Goal: Task Accomplishment & Management: Use online tool/utility

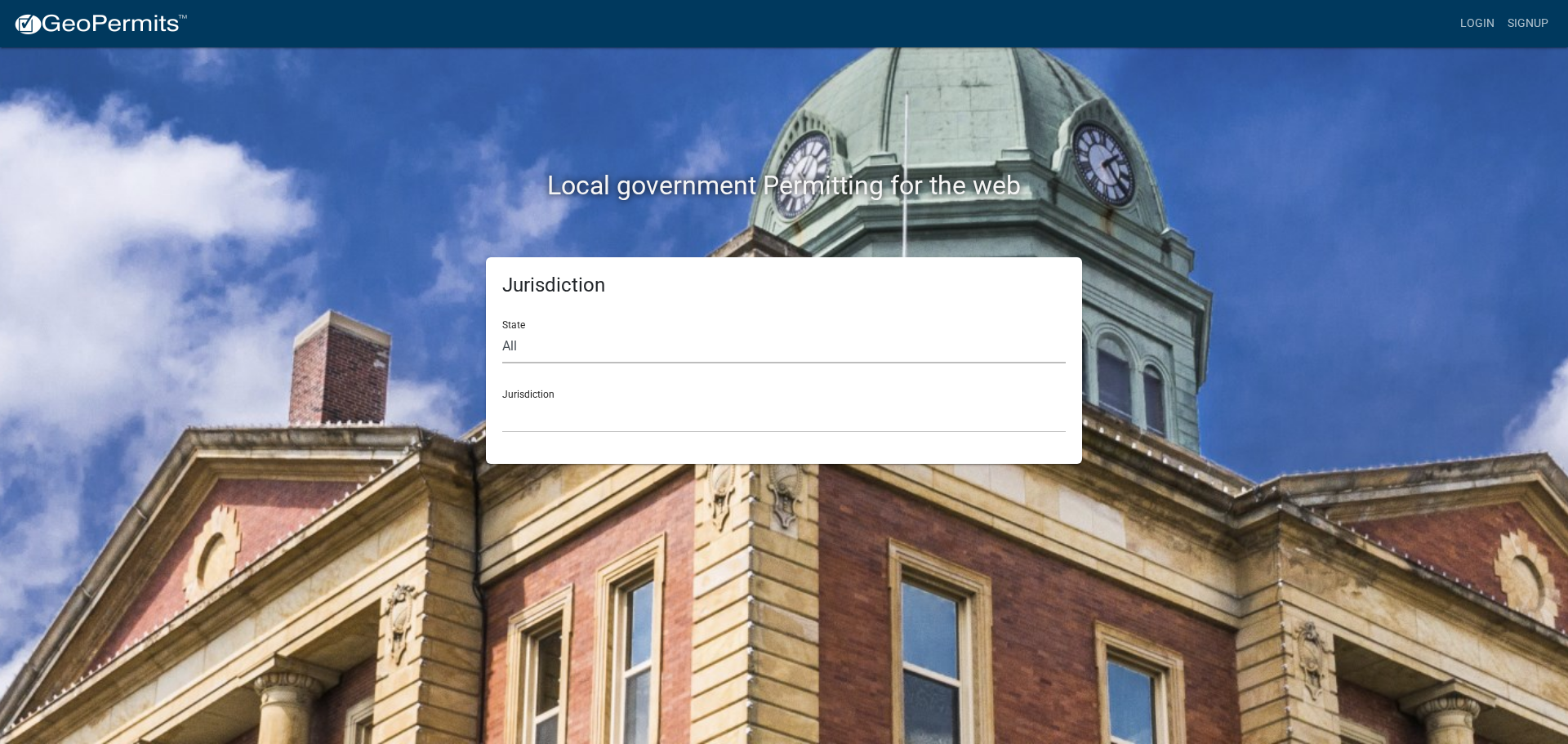
click at [507, 344] on select "All [US_STATE] [US_STATE] [US_STATE] [US_STATE] [US_STATE] [US_STATE] [US_STATE…" at bounding box center [784, 347] width 563 height 34
select select "[US_STATE]"
click at [502, 330] on select "All [US_STATE] [US_STATE] [US_STATE] [US_STATE] [US_STATE] [US_STATE] [US_STATE…" at bounding box center [784, 347] width 563 height 34
click at [513, 391] on div "Jurisdiction City of [GEOGRAPHIC_DATA], [US_STATE] City of [GEOGRAPHIC_DATA], […" at bounding box center [784, 405] width 563 height 56
click at [1470, 21] on link "Login" at bounding box center [1476, 24] width 47 height 31
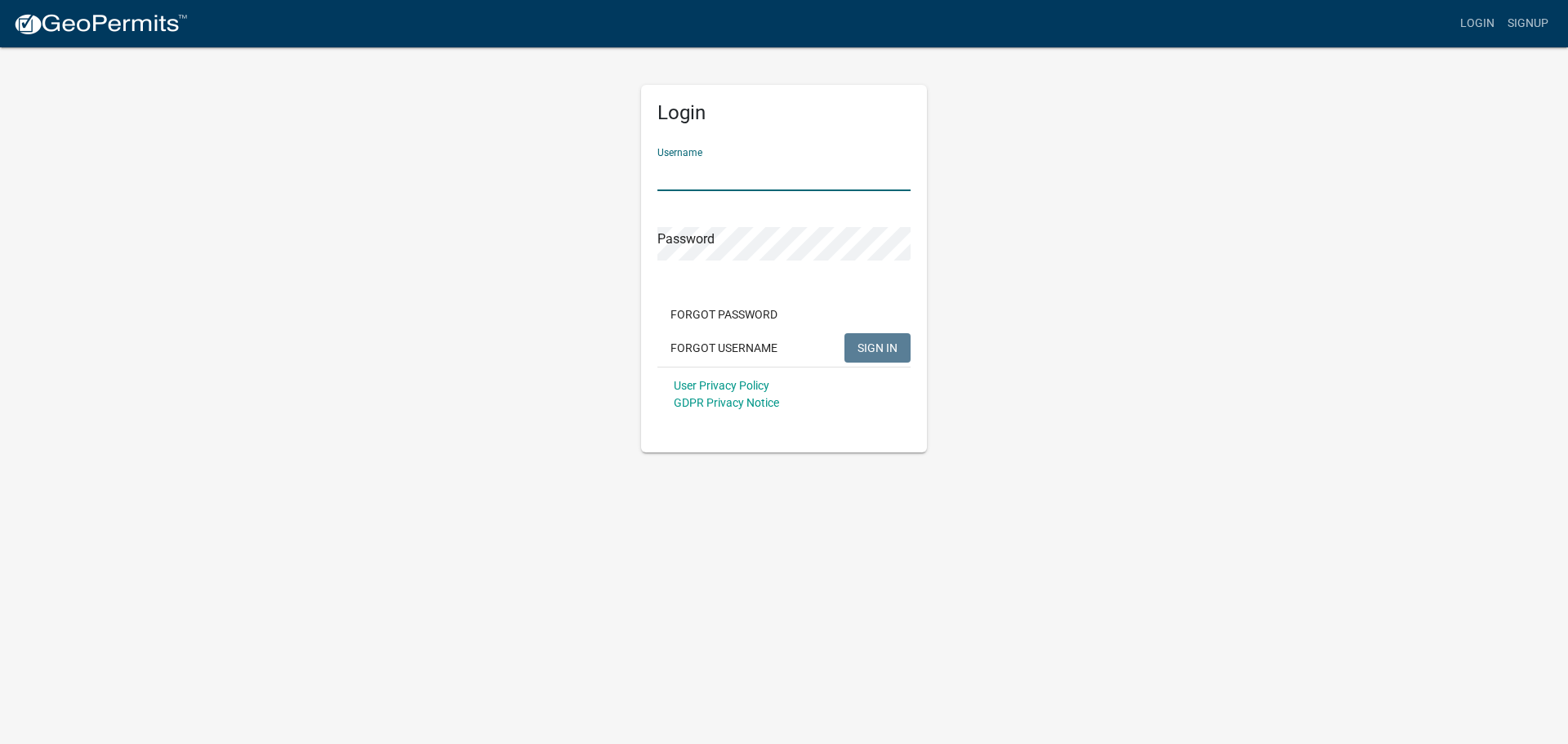
click at [835, 175] on input "Username" at bounding box center [784, 174] width 253 height 34
type input "bhamilton"
click at [845, 334] on button "SIGN IN" at bounding box center [878, 348] width 66 height 30
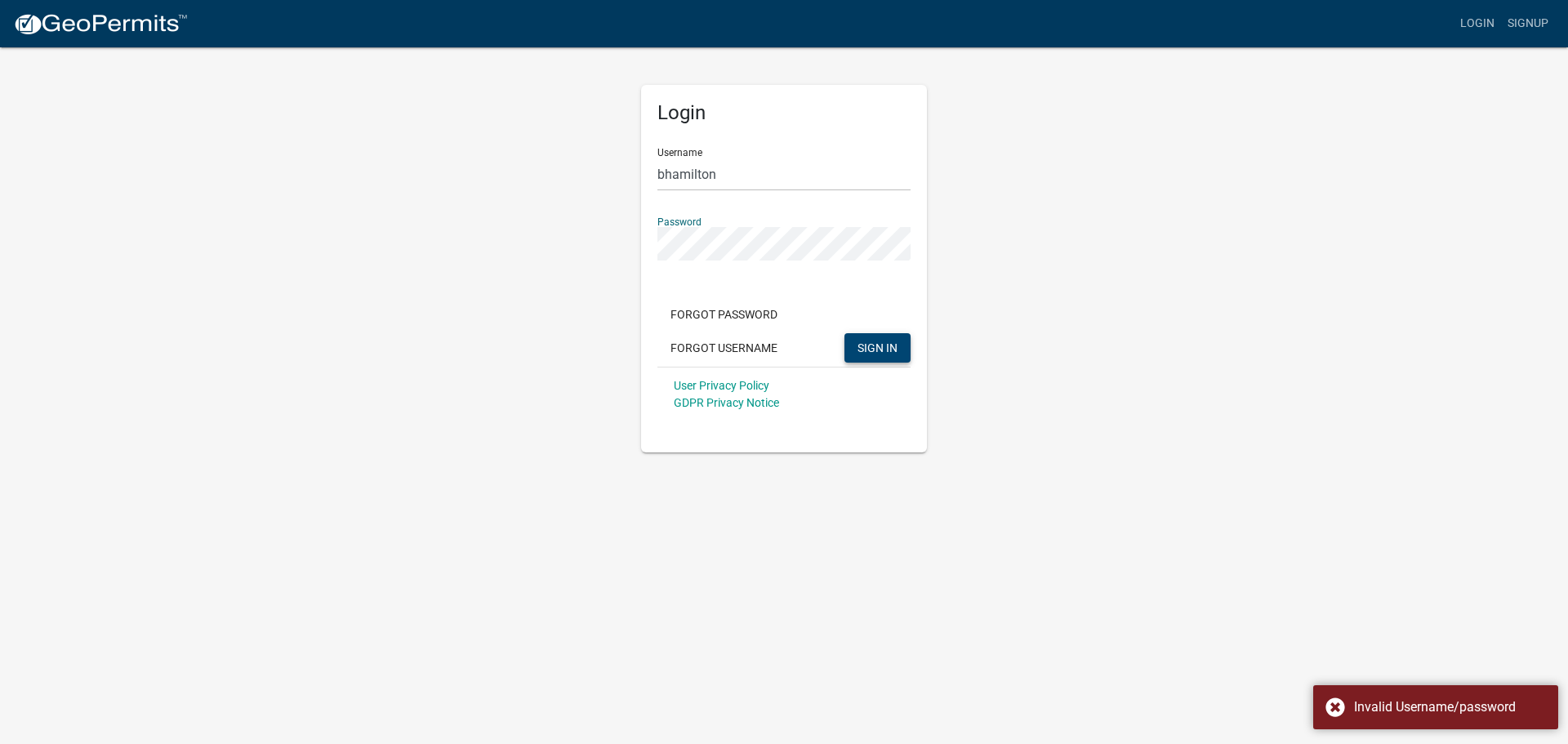
click at [869, 352] on span "SIGN IN" at bounding box center [877, 347] width 40 height 13
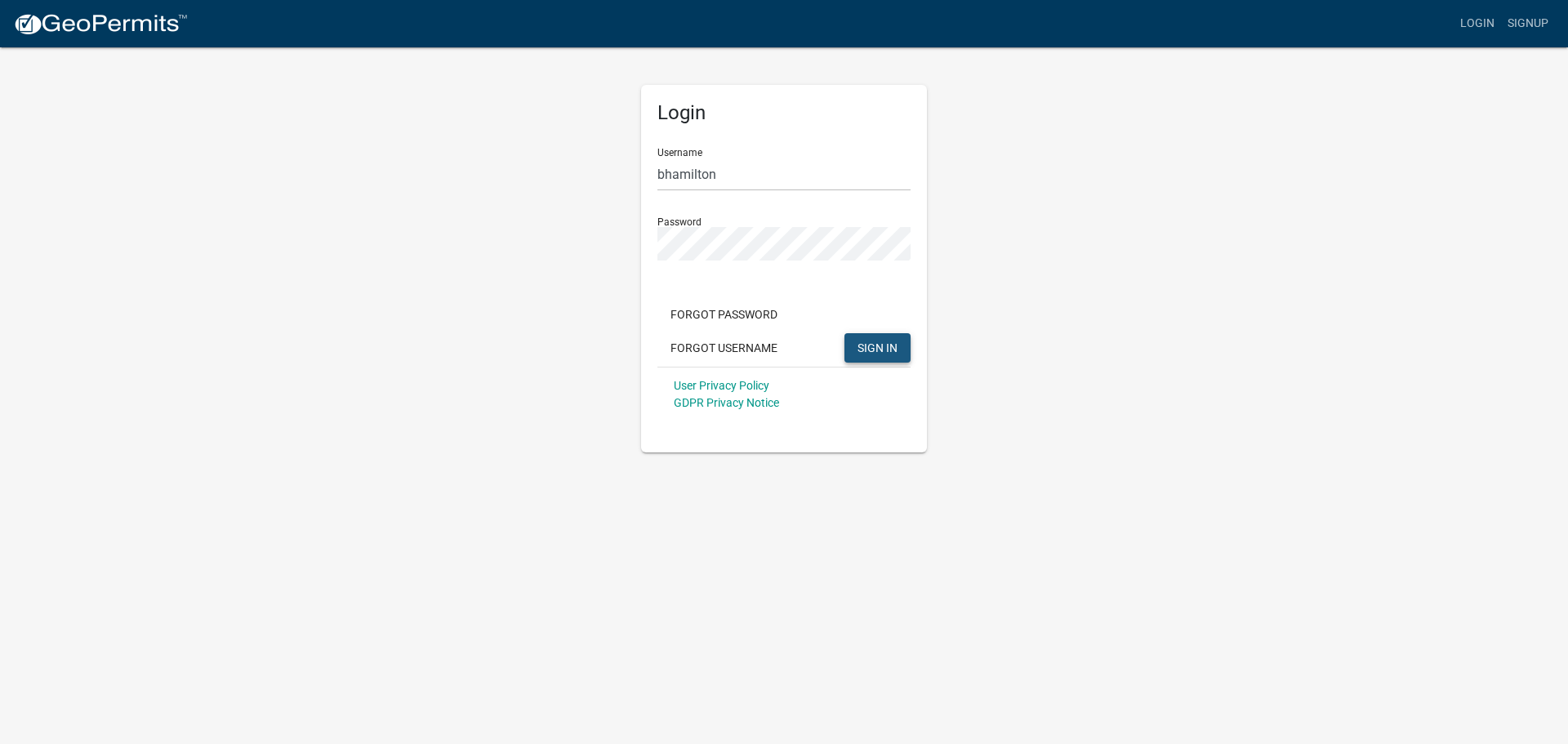
click at [871, 352] on span "SIGN IN" at bounding box center [877, 347] width 40 height 13
click at [720, 184] on input "bhamilton" at bounding box center [784, 174] width 253 height 34
click at [1001, 191] on div "Login Username bhamilton Password Forgot Password Forgot Username SIGN IN User …" at bounding box center [784, 249] width 931 height 407
click at [637, 249] on div "Login Username bhamilton Password Forgot Password Forgot Username SIGN IN User …" at bounding box center [784, 249] width 310 height 407
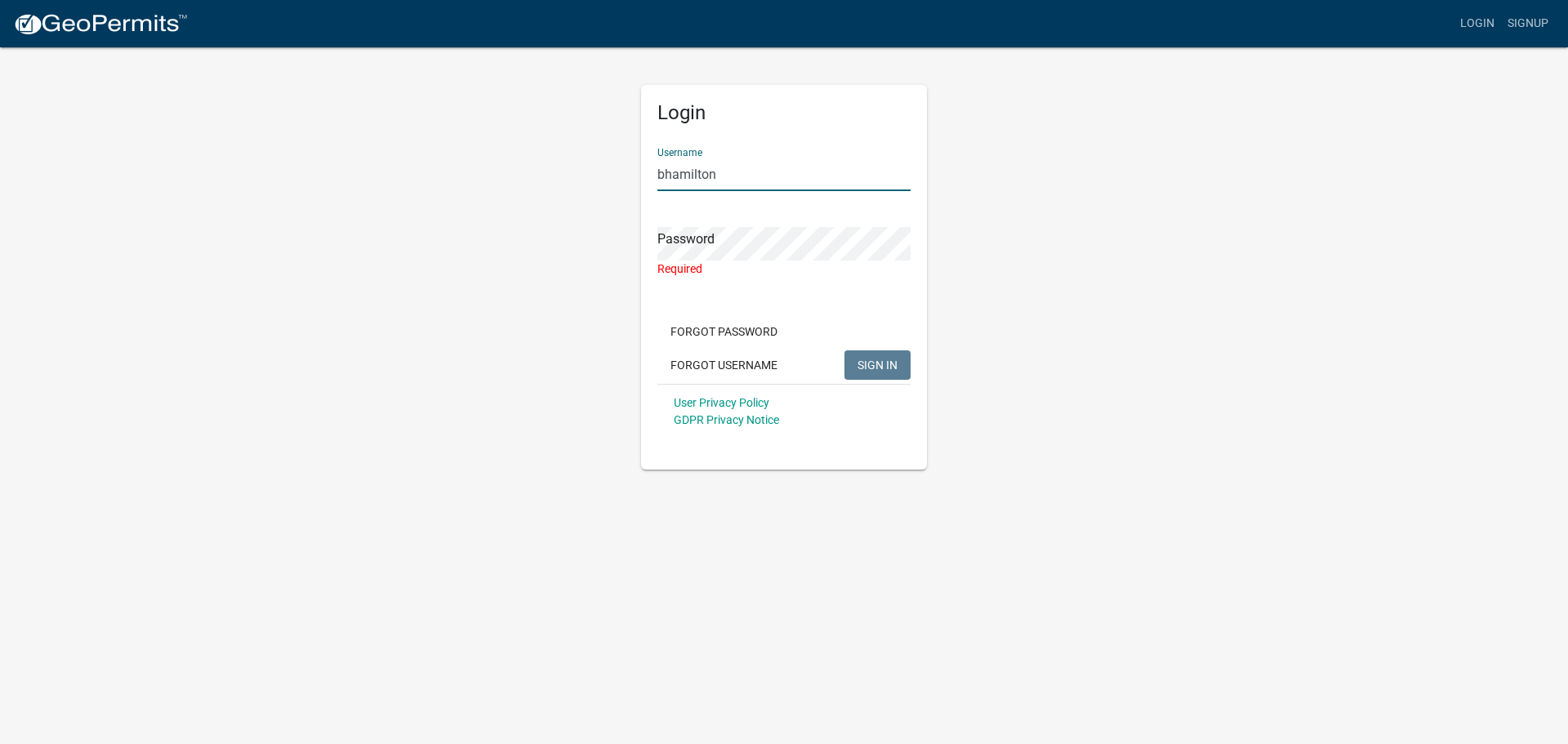
click at [722, 183] on input "bhamilton" at bounding box center [784, 174] width 253 height 34
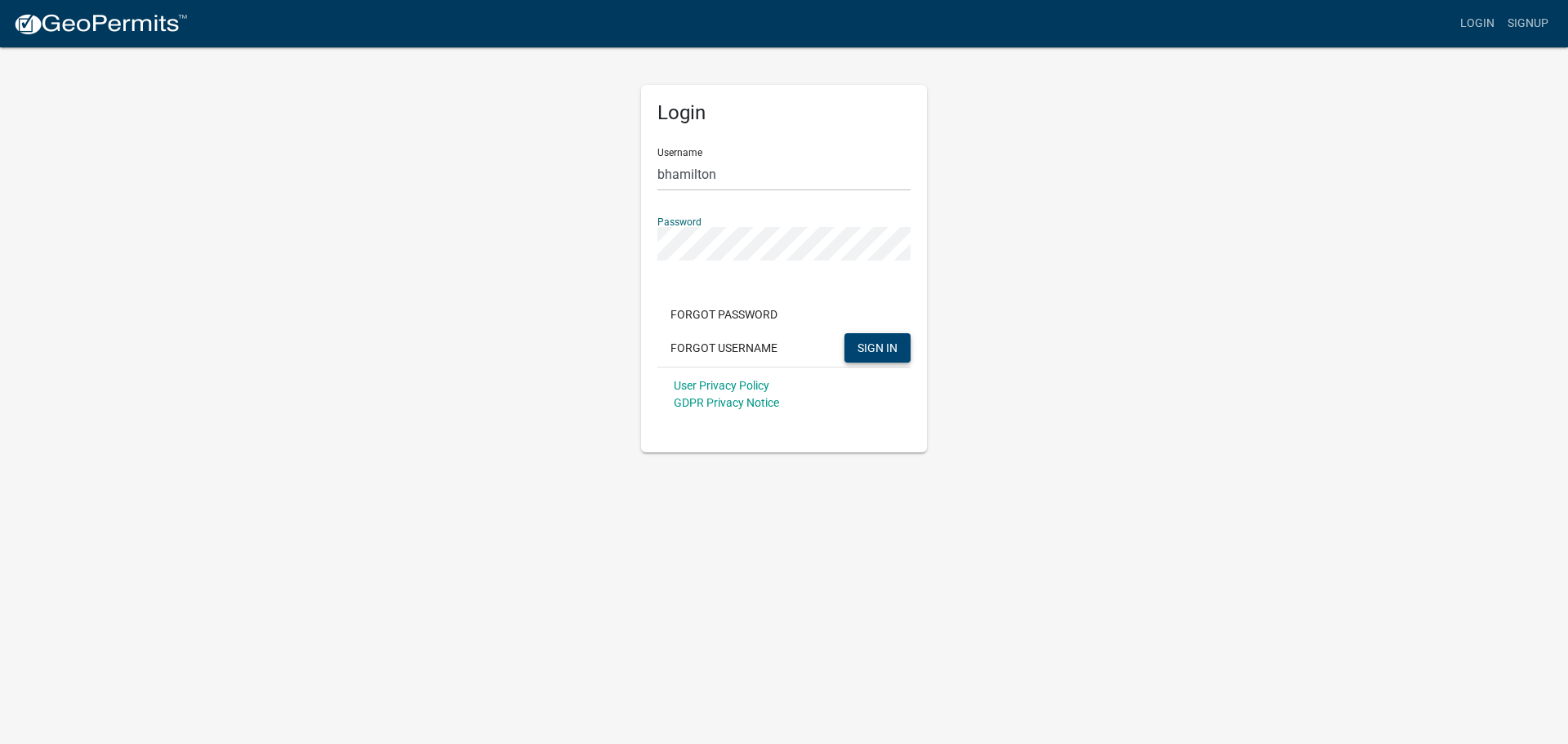
click at [845, 334] on button "SIGN IN" at bounding box center [878, 348] width 66 height 30
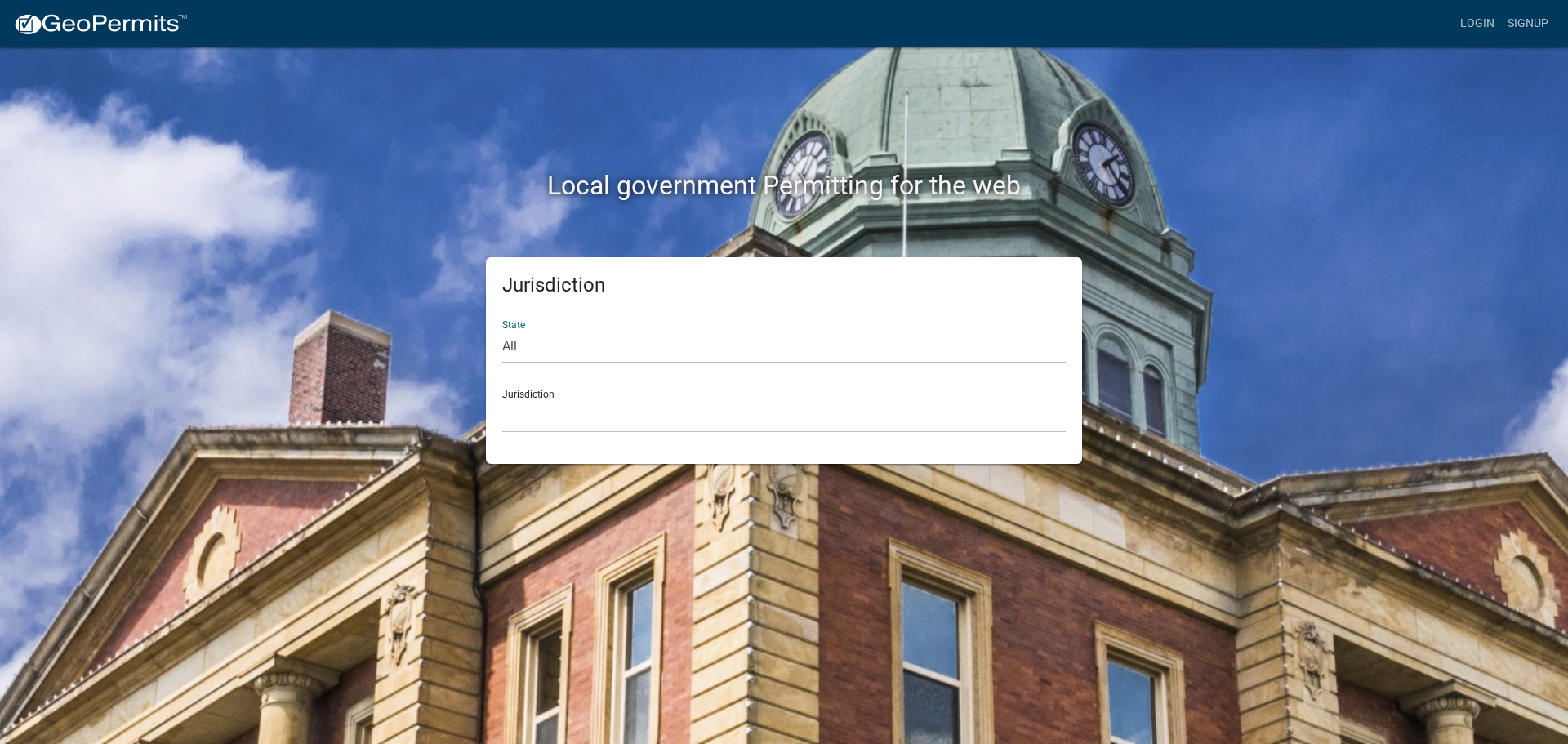
click at [519, 347] on select "All [US_STATE] [US_STATE] [US_STATE] [US_STATE] [US_STATE] [US_STATE] [US_STATE…" at bounding box center [784, 347] width 563 height 34
select select "[US_STATE]"
click at [502, 330] on select "All [US_STATE] [US_STATE] [US_STATE] [US_STATE] [US_STATE] [US_STATE] [US_STATE…" at bounding box center [784, 347] width 563 height 34
click at [515, 394] on div "Jurisdiction City of [GEOGRAPHIC_DATA], [US_STATE] City of [GEOGRAPHIC_DATA], […" at bounding box center [784, 405] width 563 height 56
click at [1469, 24] on link "Login" at bounding box center [1476, 24] width 47 height 31
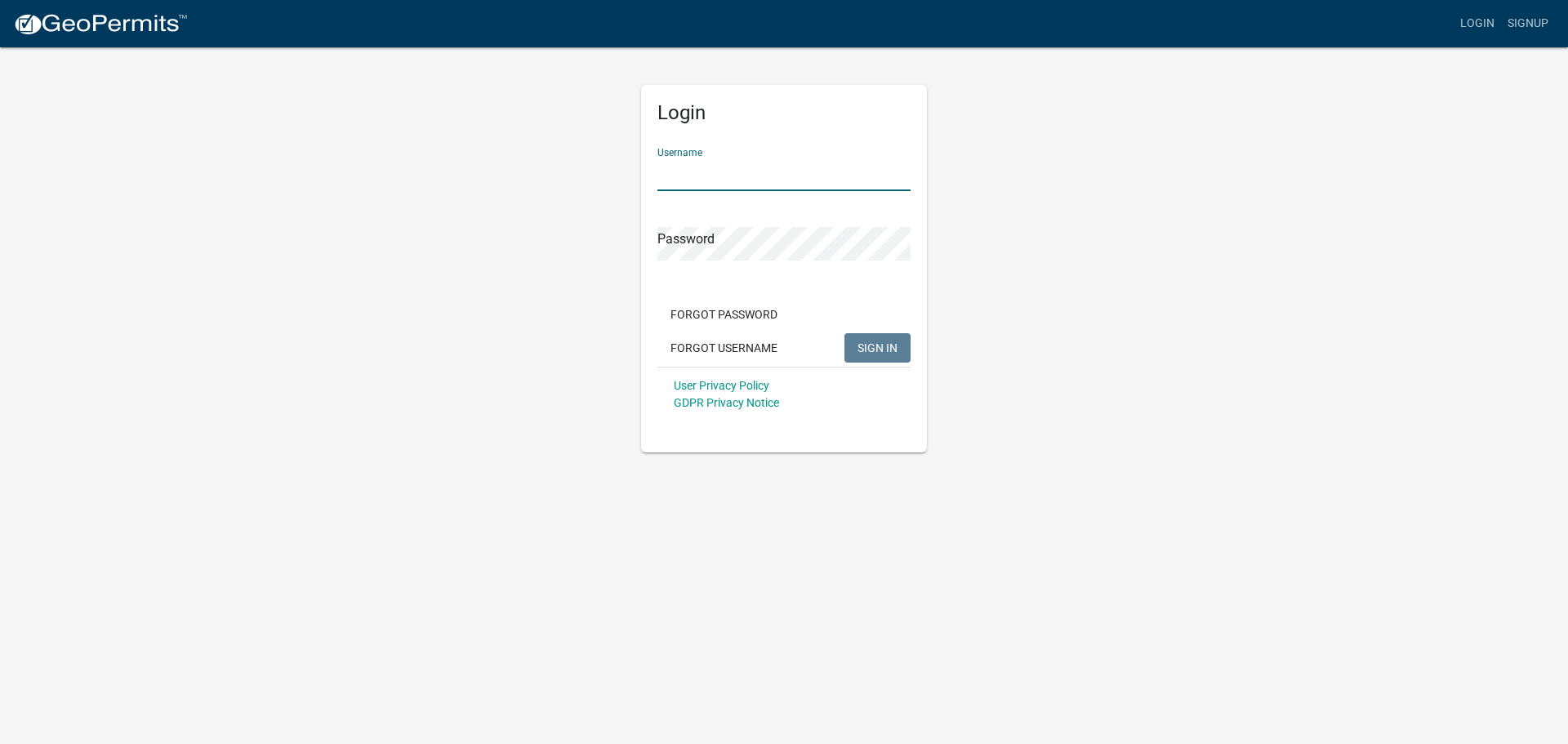
click at [809, 170] on input "Username" at bounding box center [784, 174] width 253 height 34
type input "bhamilton"
click at [845, 334] on button "SIGN IN" at bounding box center [878, 348] width 66 height 30
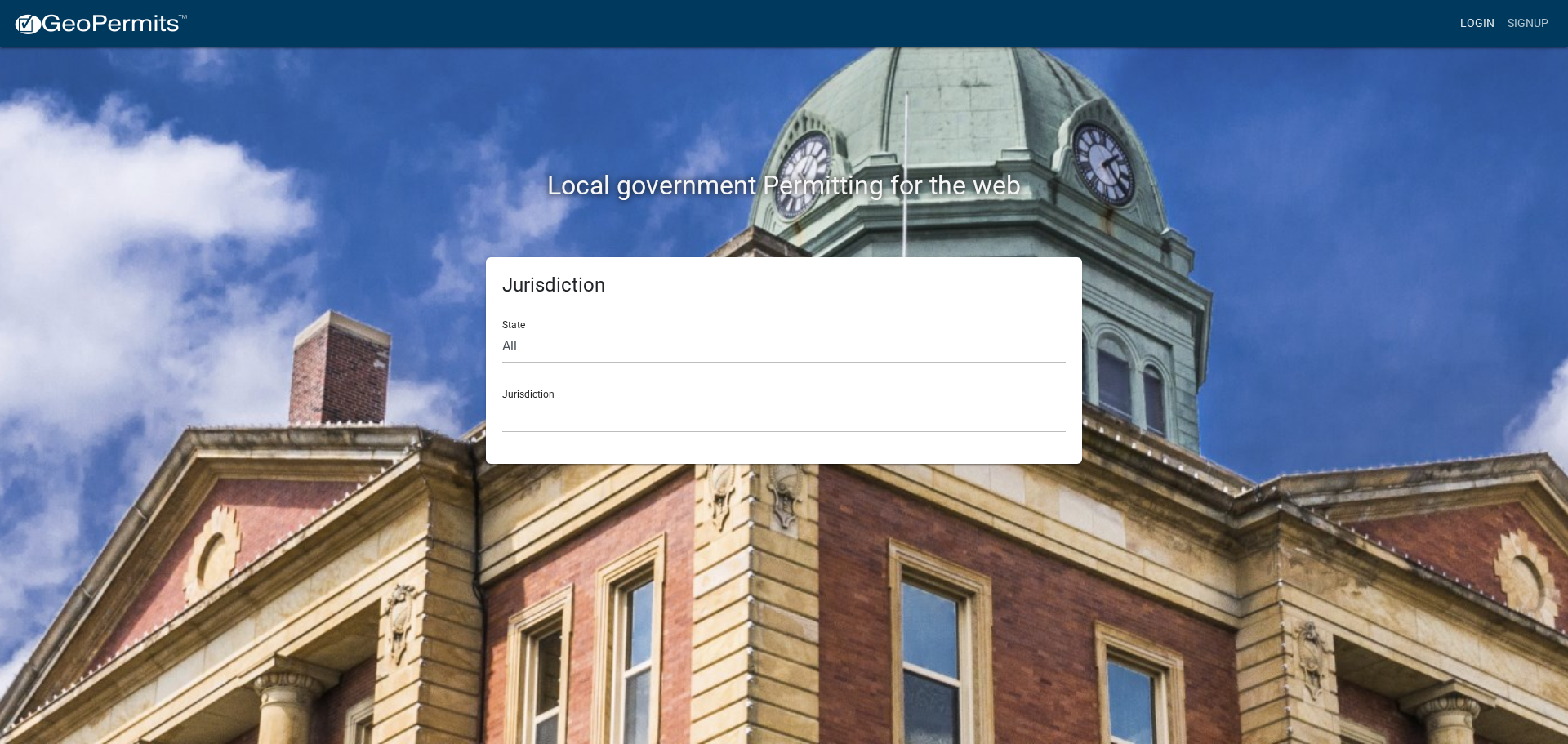
click at [1461, 25] on link "Login" at bounding box center [1476, 24] width 47 height 31
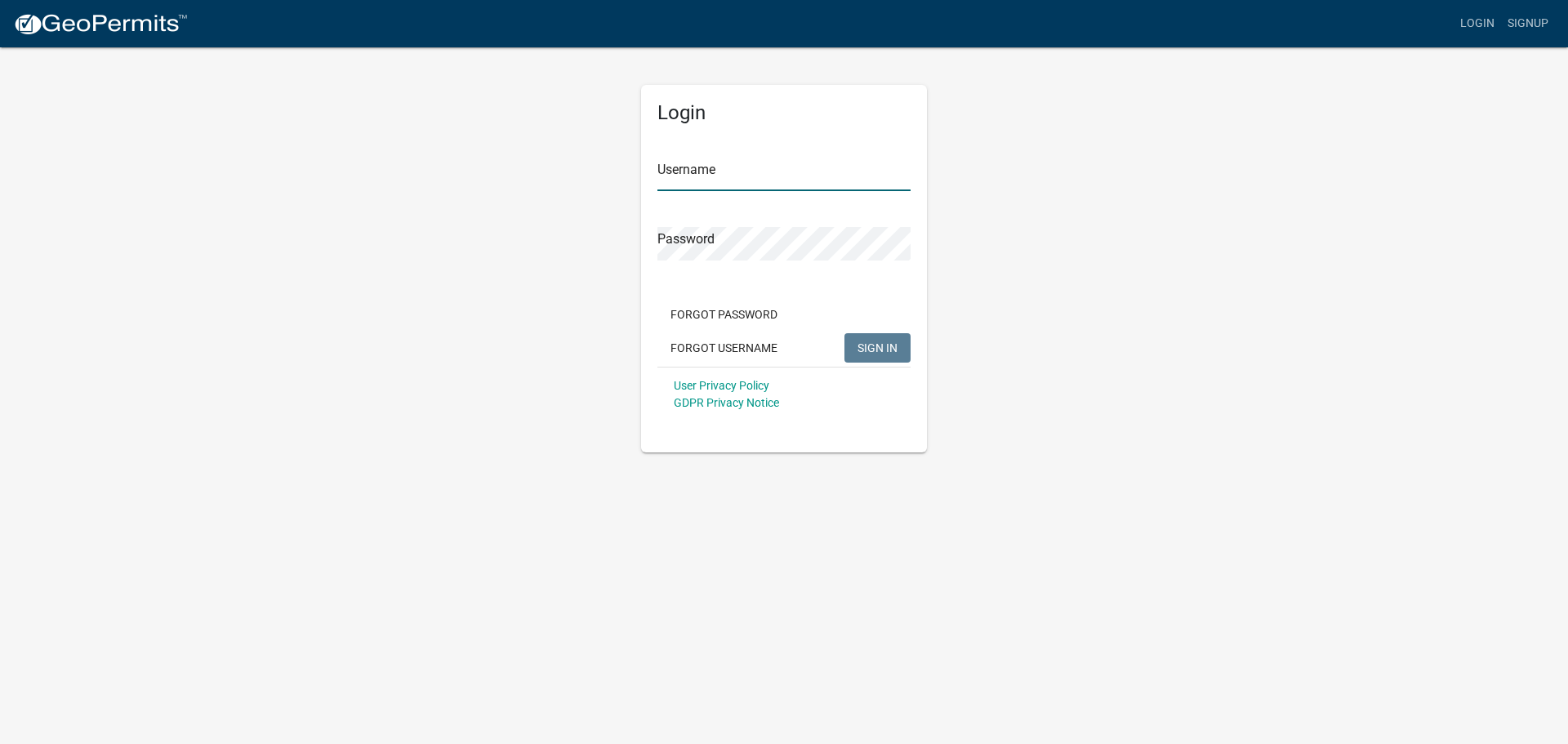
click at [750, 165] on input "Username" at bounding box center [784, 174] width 253 height 34
type input "bhamilton"
click at [845, 334] on button "SIGN IN" at bounding box center [878, 348] width 66 height 30
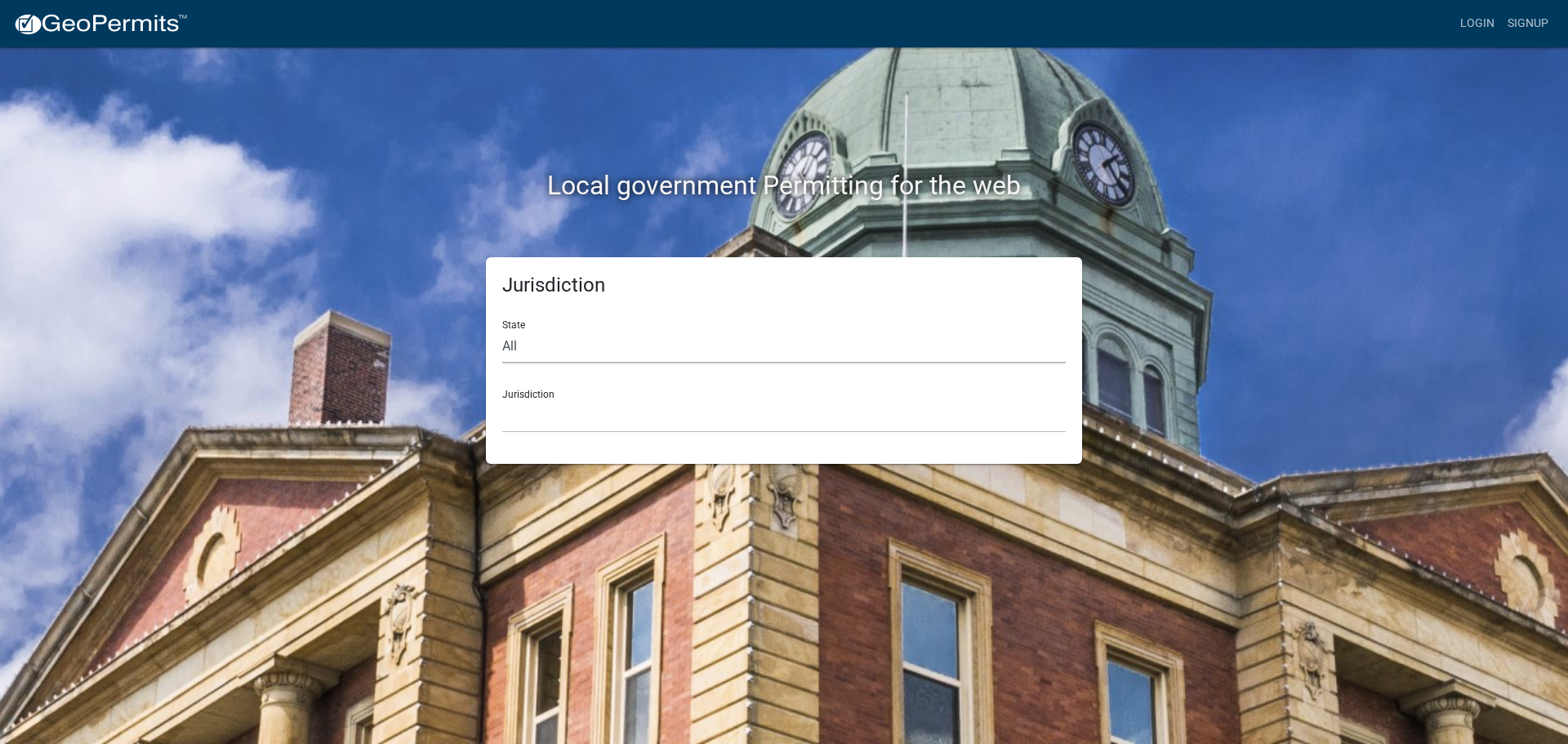
click at [511, 347] on select "All [US_STATE] [US_STATE] [US_STATE] [US_STATE] [US_STATE] [US_STATE] [US_STATE…" at bounding box center [784, 347] width 563 height 34
select select "[US_STATE]"
click at [502, 330] on select "All [US_STATE] [US_STATE] [US_STATE] [US_STATE] [US_STATE] [US_STATE] [US_STATE…" at bounding box center [784, 347] width 563 height 34
click at [520, 392] on div "Jurisdiction City of [GEOGRAPHIC_DATA], [US_STATE] City of [GEOGRAPHIC_DATA], […" at bounding box center [784, 405] width 563 height 56
click at [1466, 21] on link "Login" at bounding box center [1476, 24] width 47 height 31
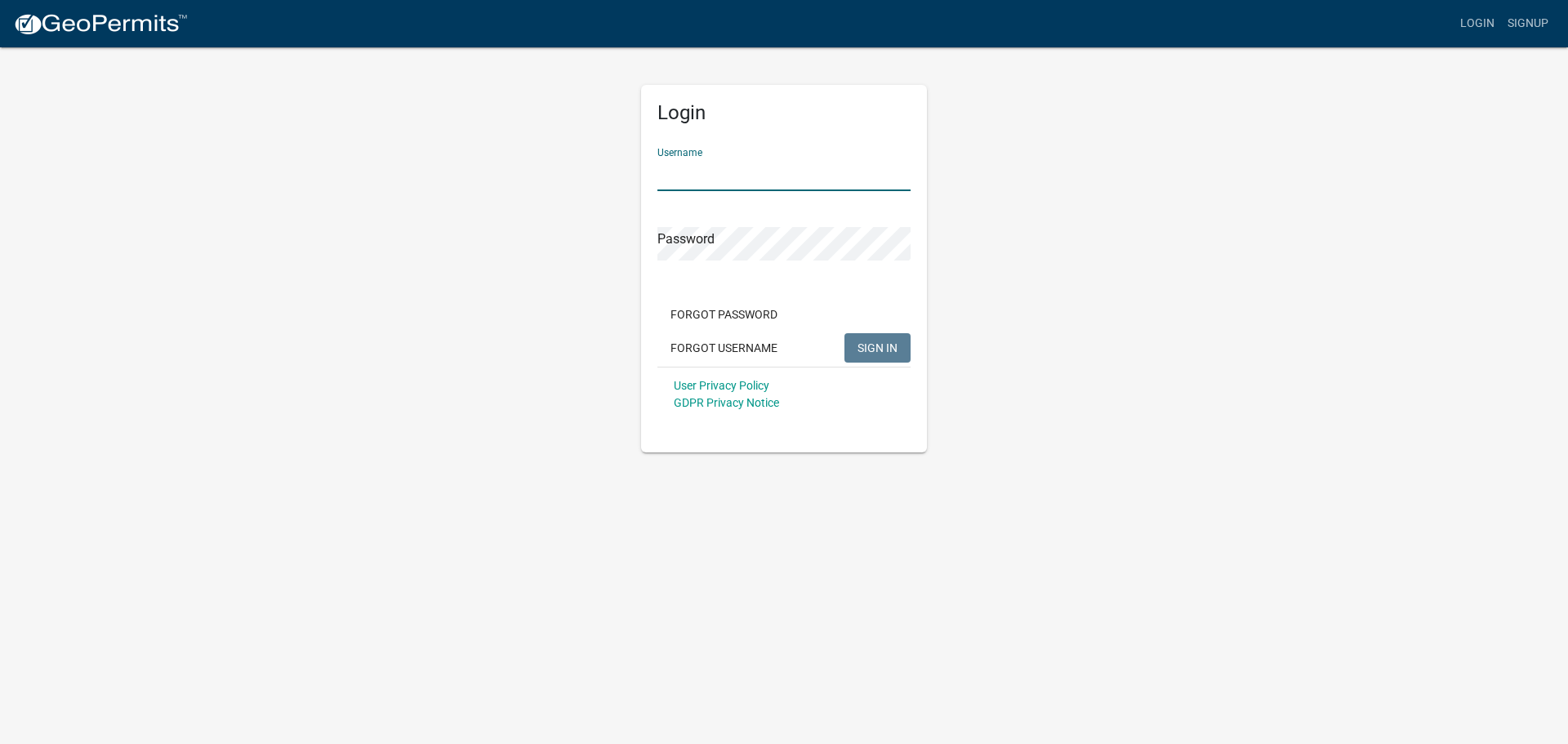
click at [831, 169] on input "Username" at bounding box center [784, 174] width 253 height 34
type input "bhamilton"
click at [857, 351] on span "SIGN IN" at bounding box center [877, 347] width 40 height 13
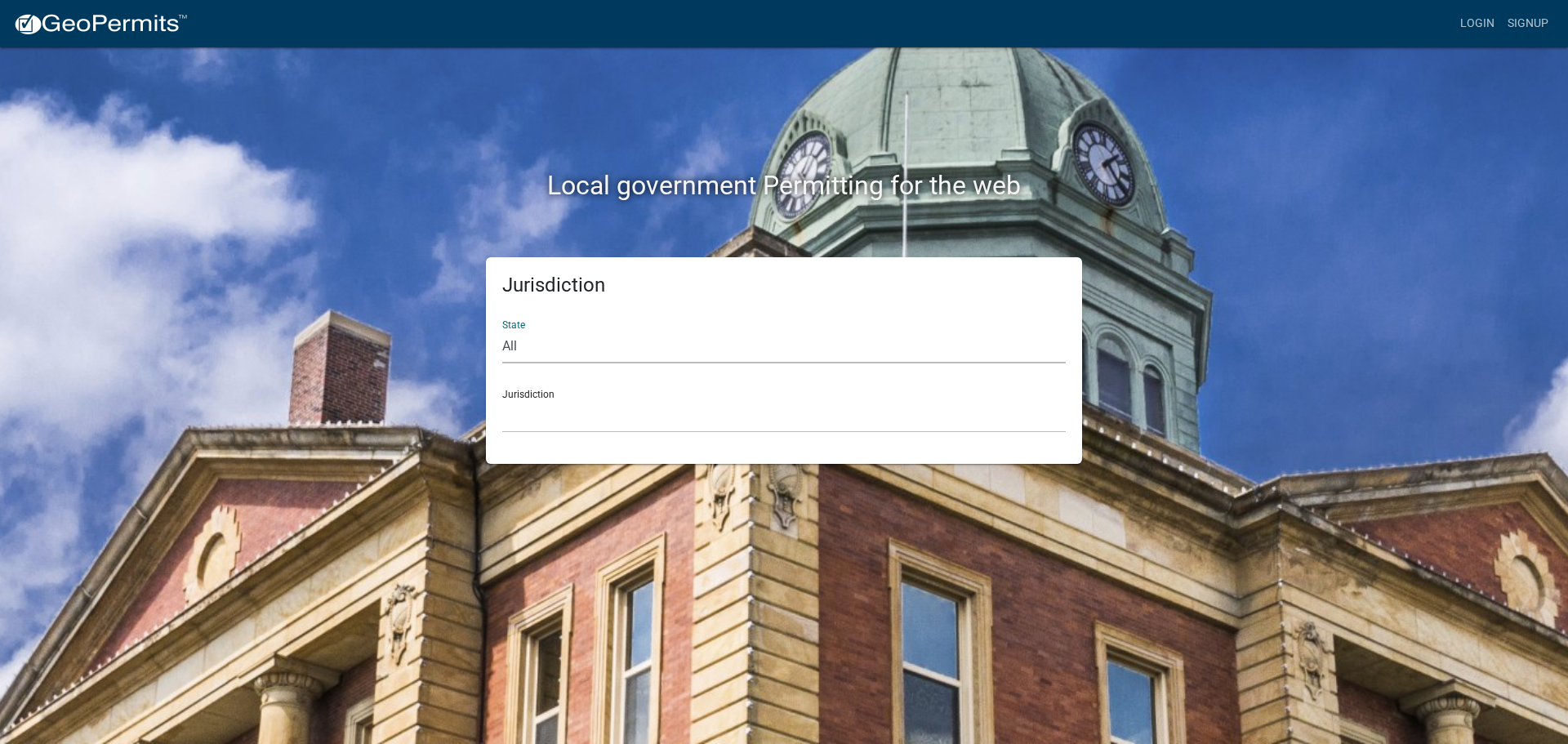
click at [519, 347] on select "All [US_STATE] [US_STATE] [US_STATE] [US_STATE] [US_STATE] [US_STATE] [US_STATE…" at bounding box center [784, 347] width 563 height 34
select select "[US_STATE]"
click at [502, 330] on select "All [US_STATE] [US_STATE] [US_STATE] [US_STATE] [US_STATE] [US_STATE] [US_STATE…" at bounding box center [784, 347] width 563 height 34
click at [525, 392] on div "Jurisdiction City of [GEOGRAPHIC_DATA], [US_STATE] City of [GEOGRAPHIC_DATA], […" at bounding box center [784, 405] width 563 height 56
click at [1470, 28] on link "Login" at bounding box center [1476, 24] width 47 height 31
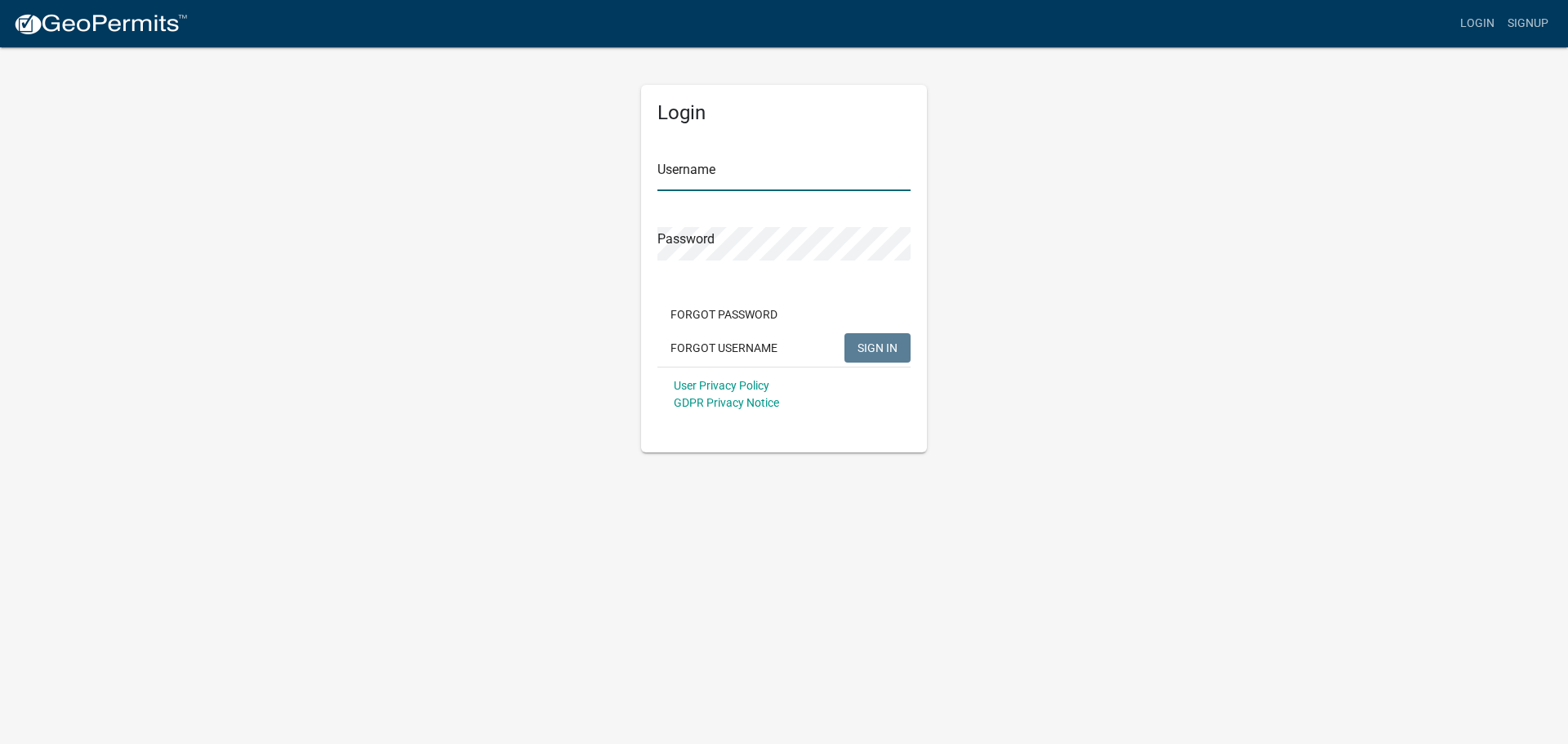
click at [782, 163] on input "Username" at bounding box center [784, 174] width 253 height 34
type input "bhamilton"
click at [845, 334] on button "SIGN IN" at bounding box center [878, 348] width 66 height 30
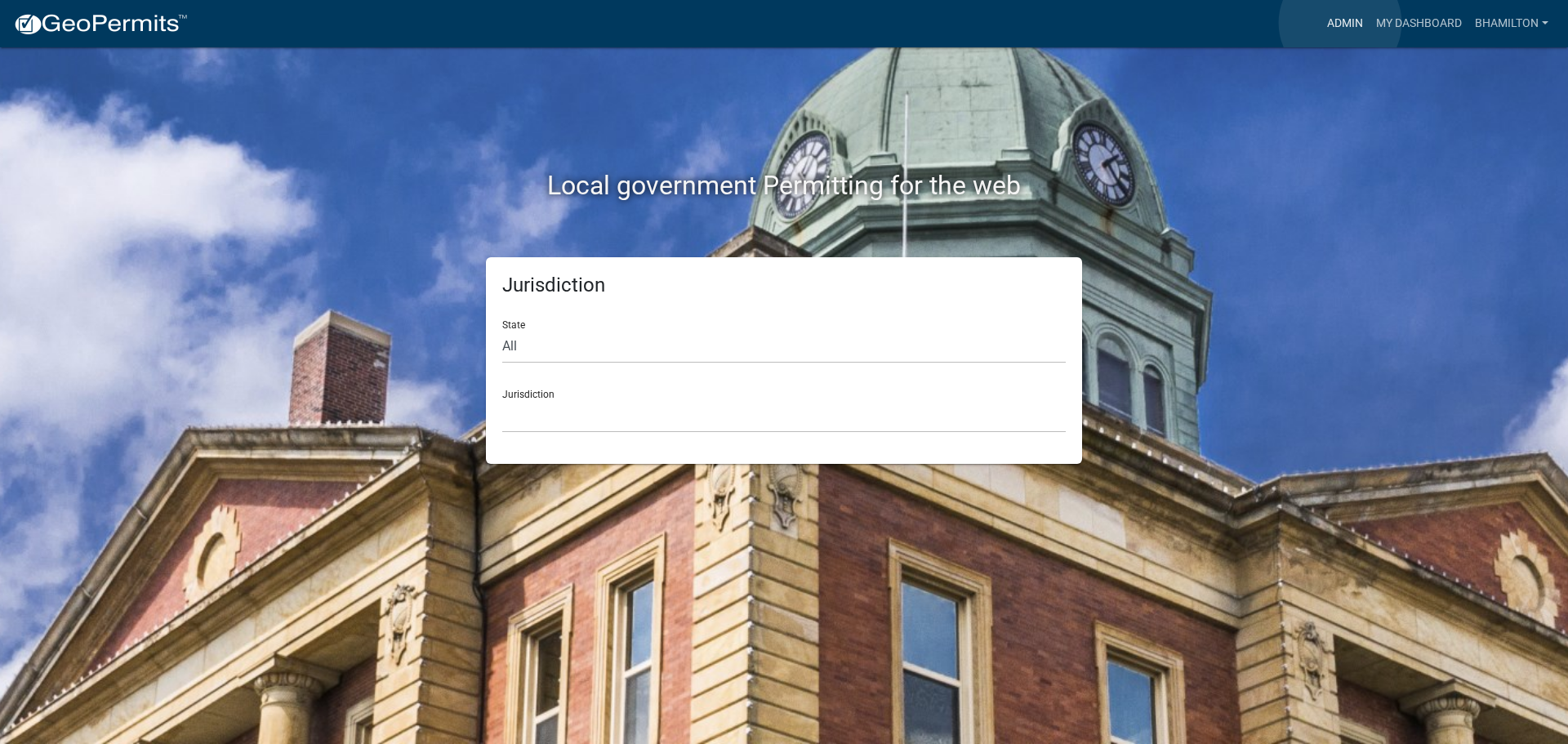
click at [1340, 23] on link "Admin" at bounding box center [1344, 24] width 49 height 31
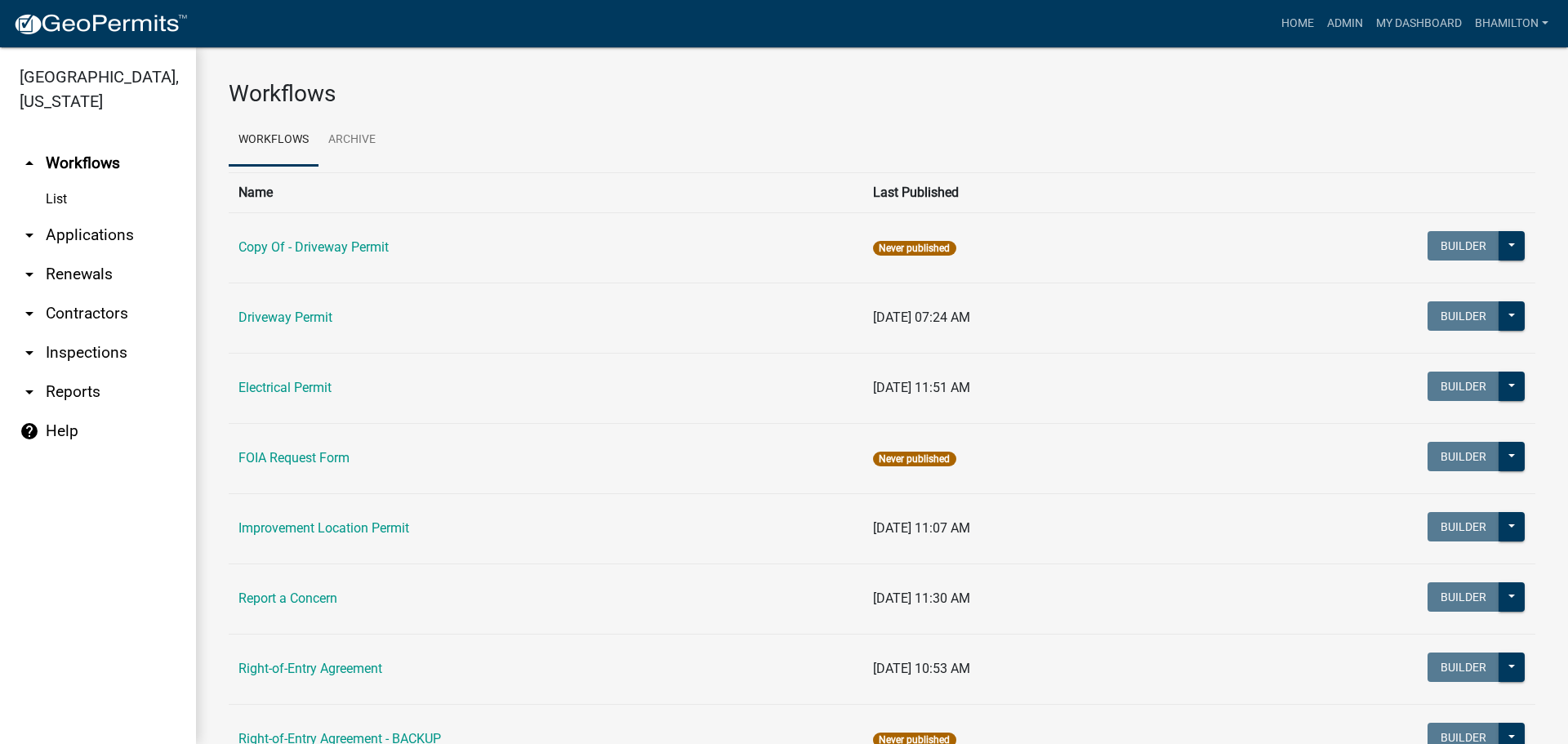
click at [112, 235] on link "arrow_drop_down Applications" at bounding box center [97, 235] width 196 height 39
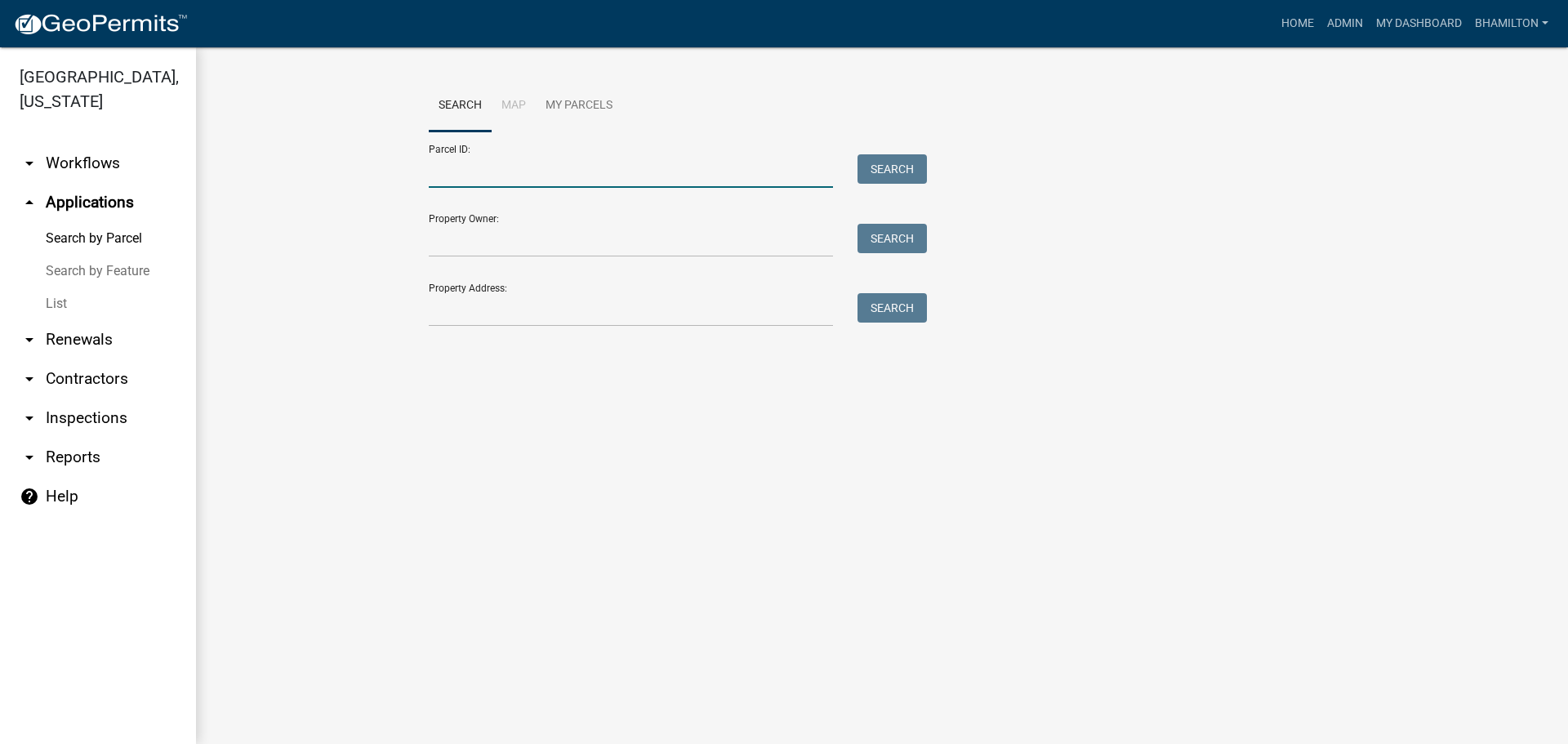
click at [454, 162] on input "Parcel ID:" at bounding box center [631, 171] width 405 height 34
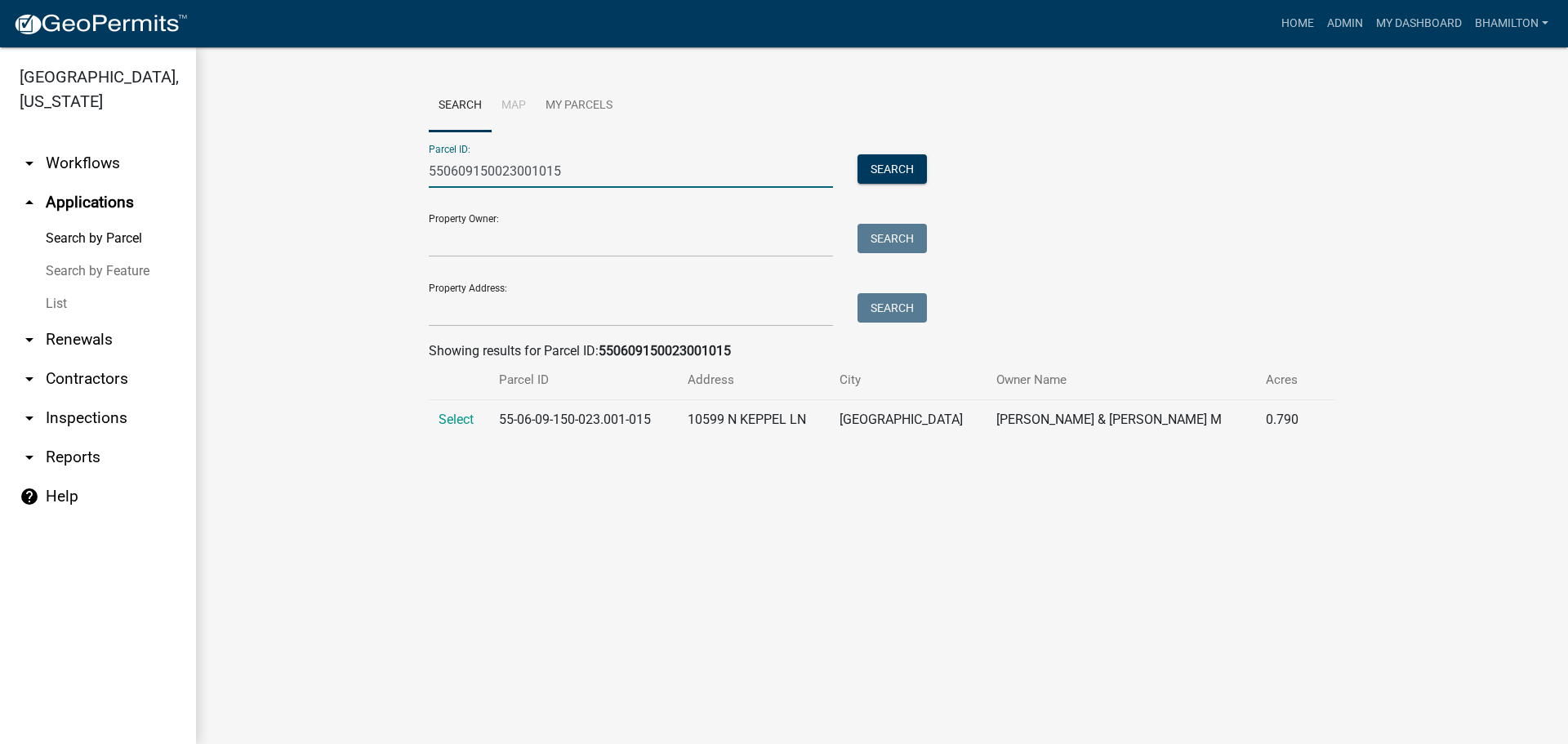
type input "550609150023001015"
click at [460, 407] on td "Select" at bounding box center [458, 420] width 60 height 40
click at [456, 419] on span "Select" at bounding box center [456, 419] width 36 height 16
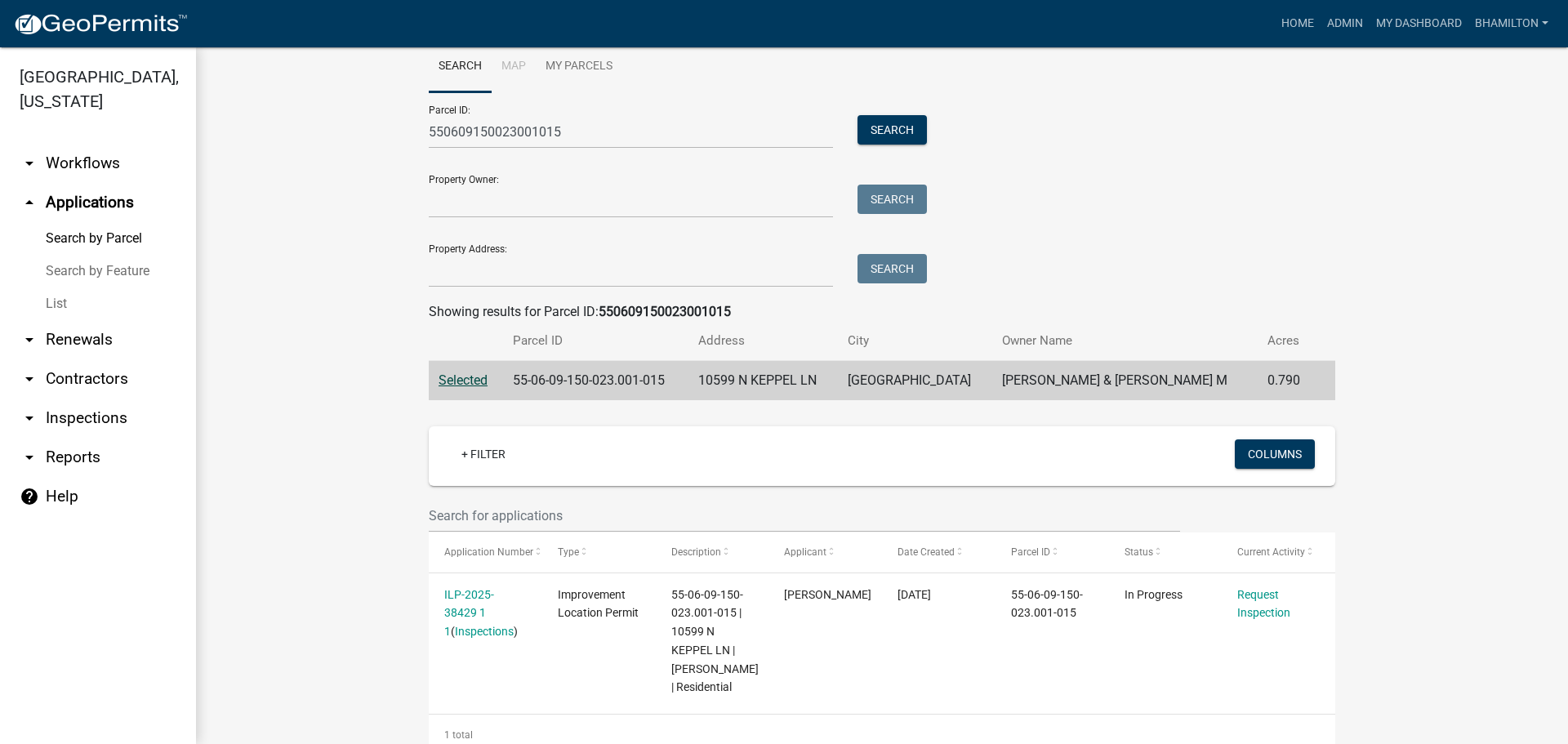
scroll to position [102, 0]
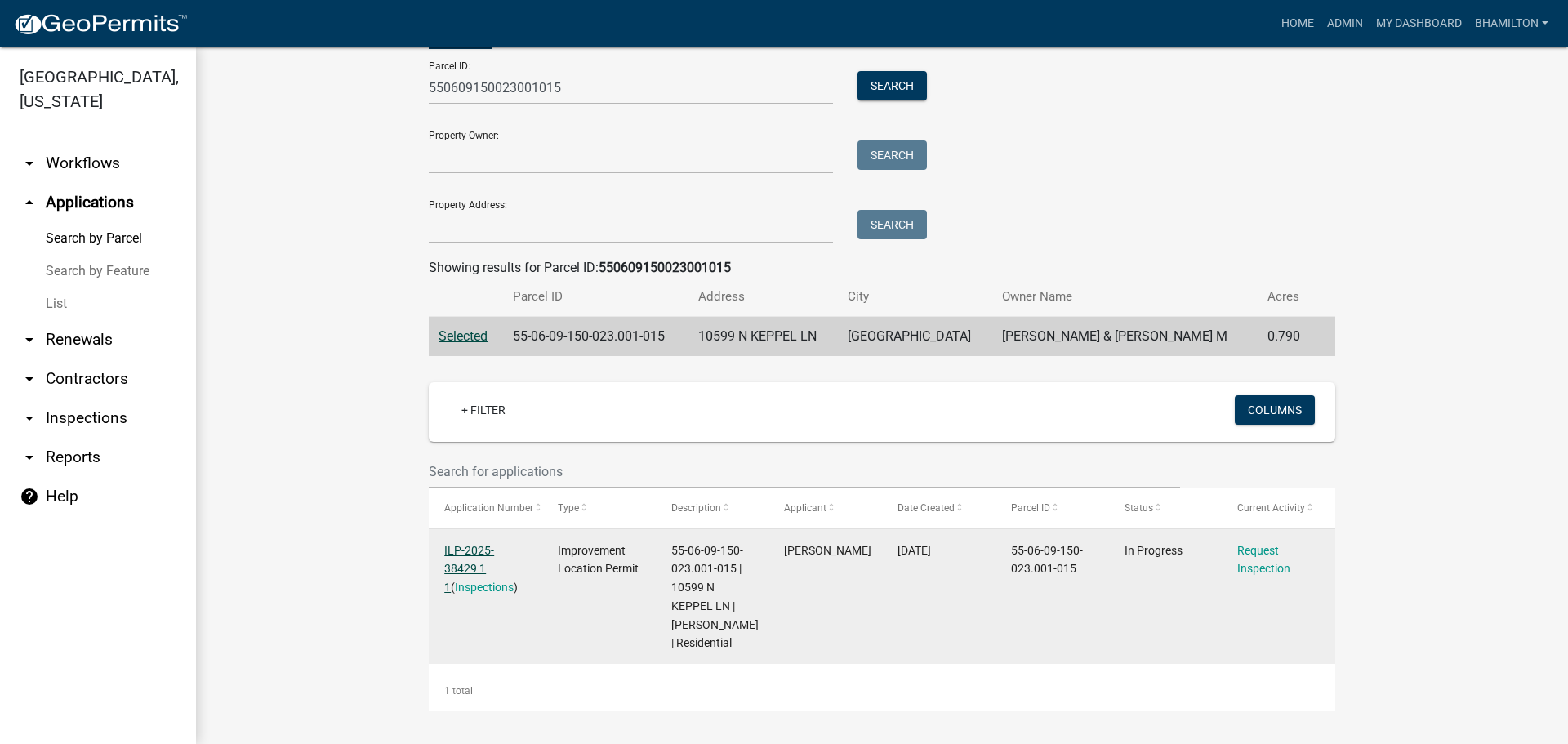
click at [494, 544] on link "ILP-2025-38429 1 1" at bounding box center [469, 569] width 50 height 50
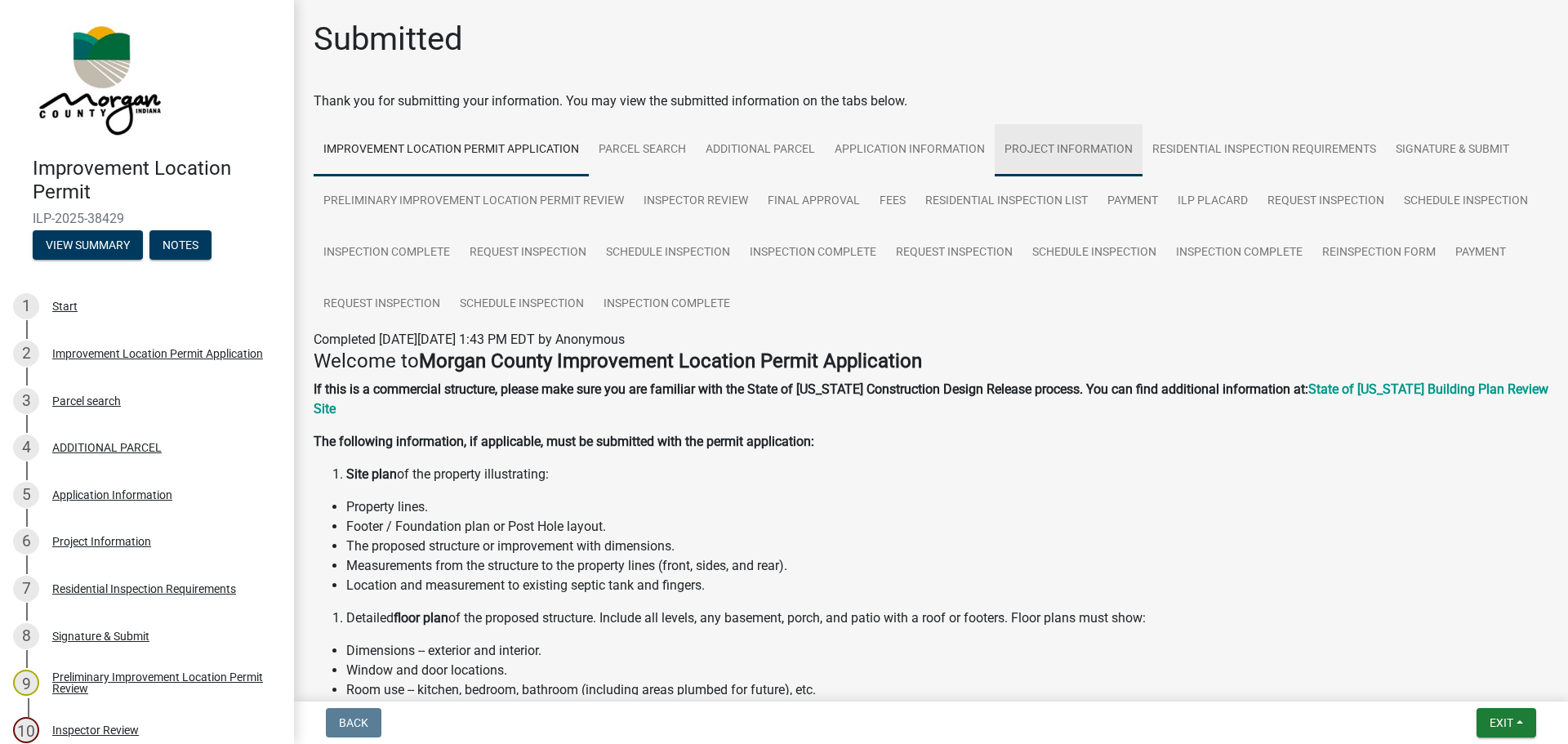
click at [1078, 150] on link "Project Information" at bounding box center [1068, 149] width 148 height 52
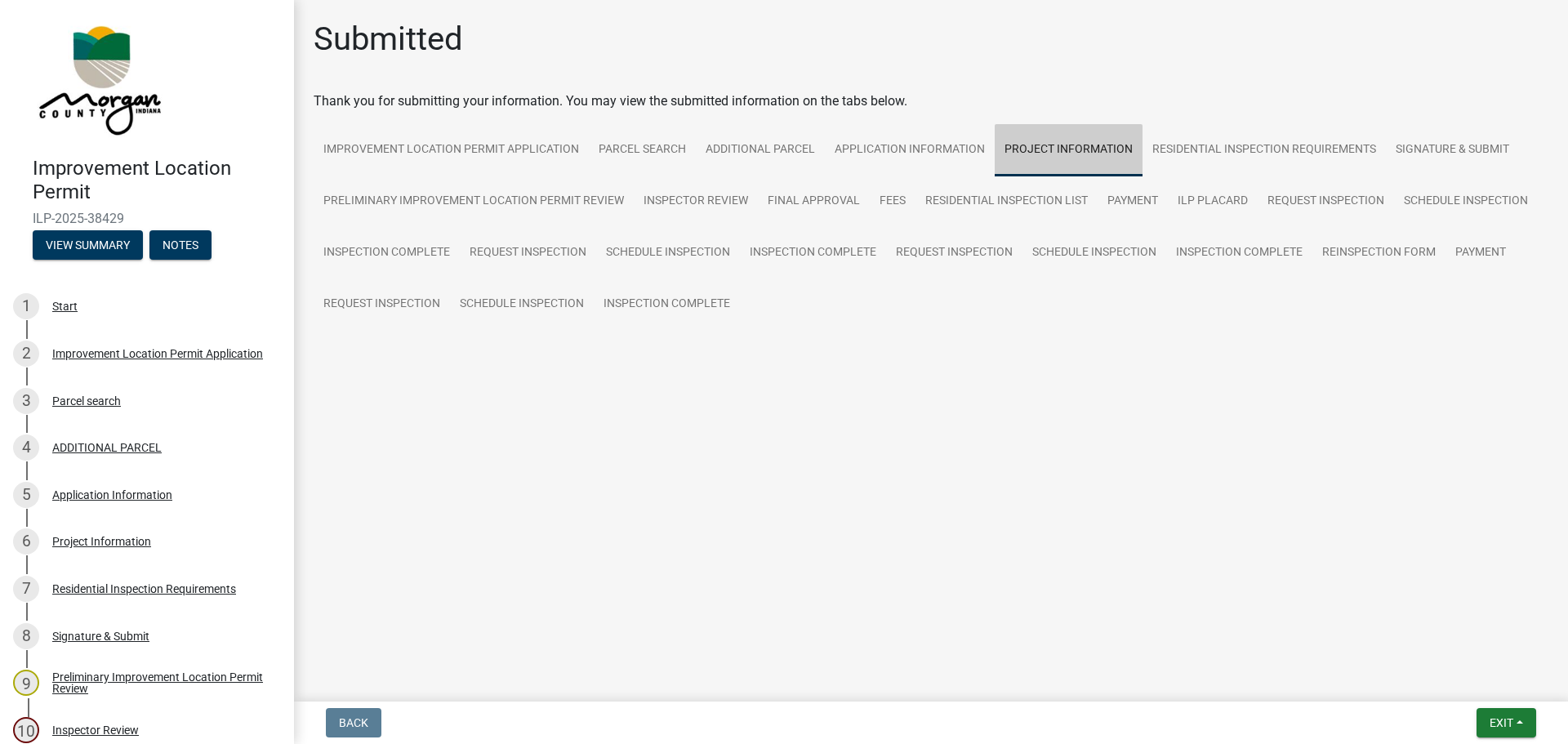
click at [1078, 150] on link "Project Information" at bounding box center [1068, 149] width 148 height 52
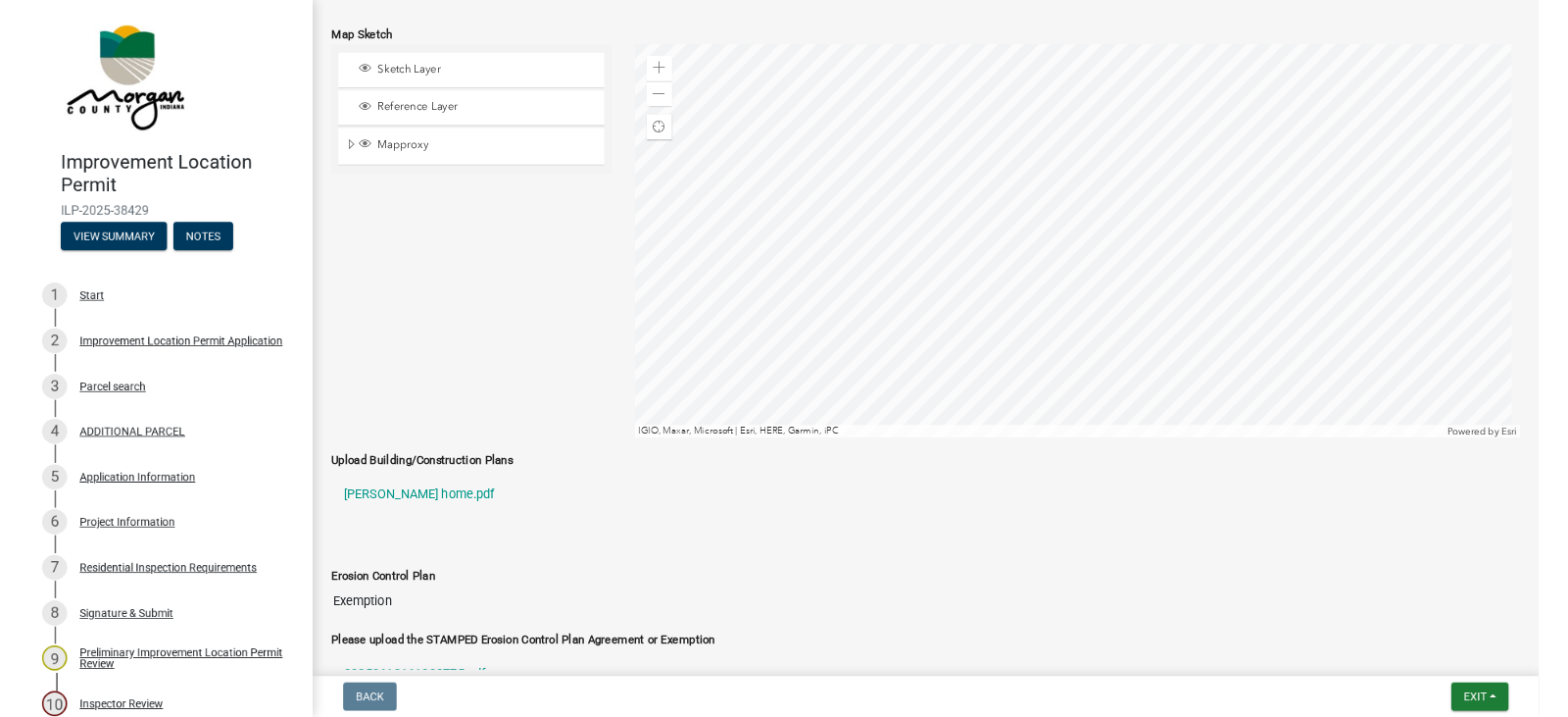
scroll to position [3306, 0]
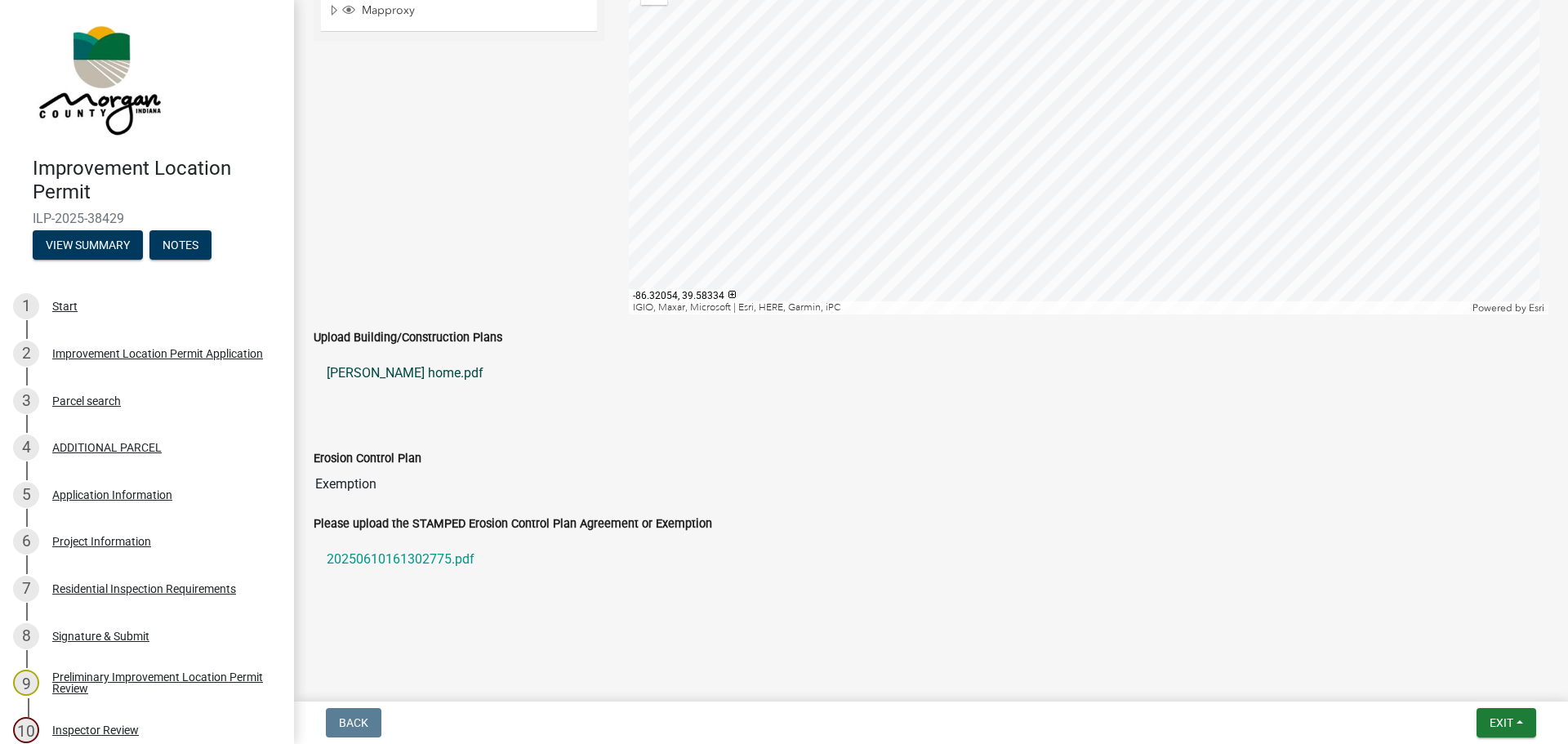
click at [431, 371] on link "Newberry home.pdf" at bounding box center [931, 372] width 1234 height 39
click at [460, 564] on link "20250610161302775.pdf" at bounding box center [931, 559] width 1234 height 39
click at [434, 373] on link "Newberry home.pdf" at bounding box center [931, 372] width 1234 height 39
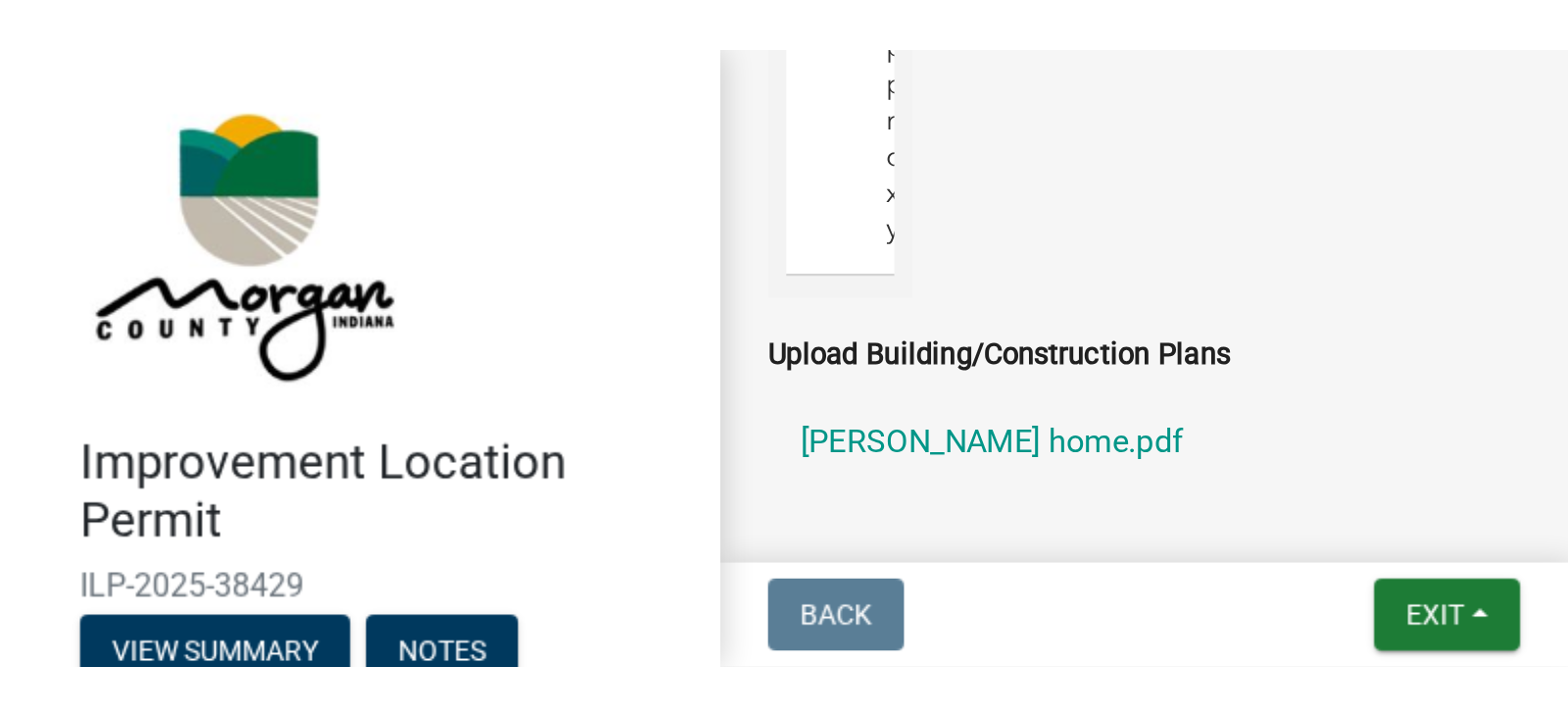
scroll to position [3368, 0]
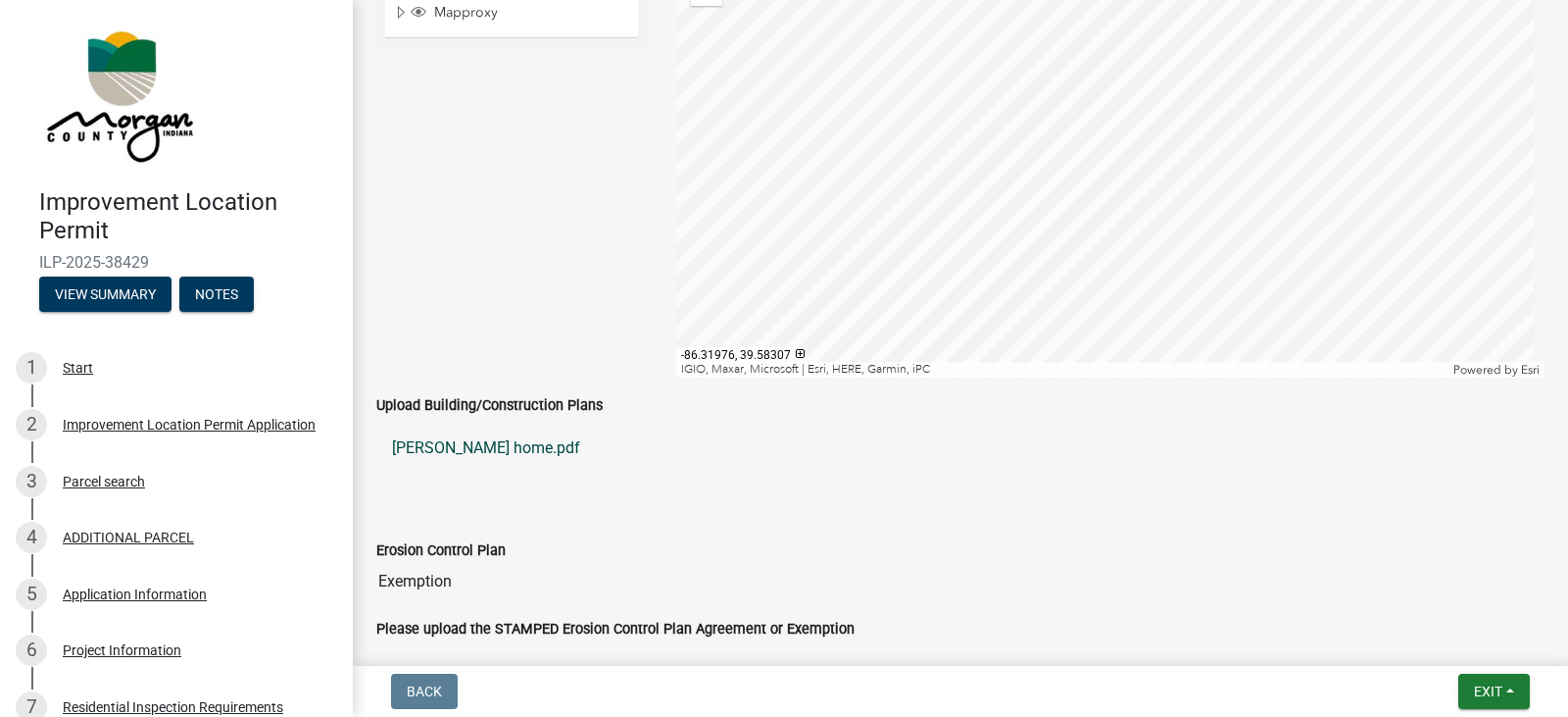
click at [511, 451] on link "Newberry home.pdf" at bounding box center [960, 447] width 1169 height 47
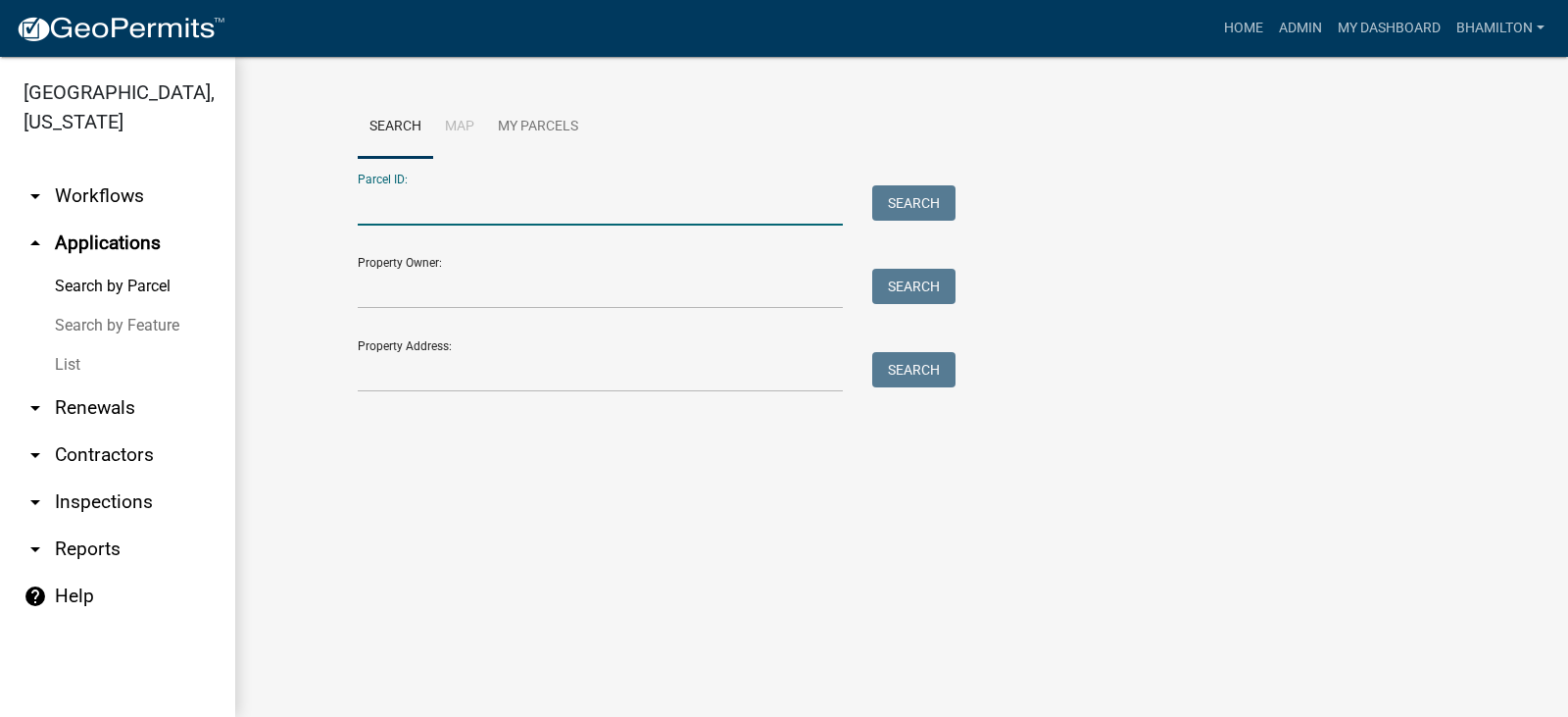
click at [388, 209] on input "Parcel ID:" at bounding box center [601, 205] width 486 height 41
paste input "55-06-28-200-006.000-015"
type input "55-06-28-200-006.000-015"
click at [904, 200] on button "Search" at bounding box center [914, 203] width 83 height 36
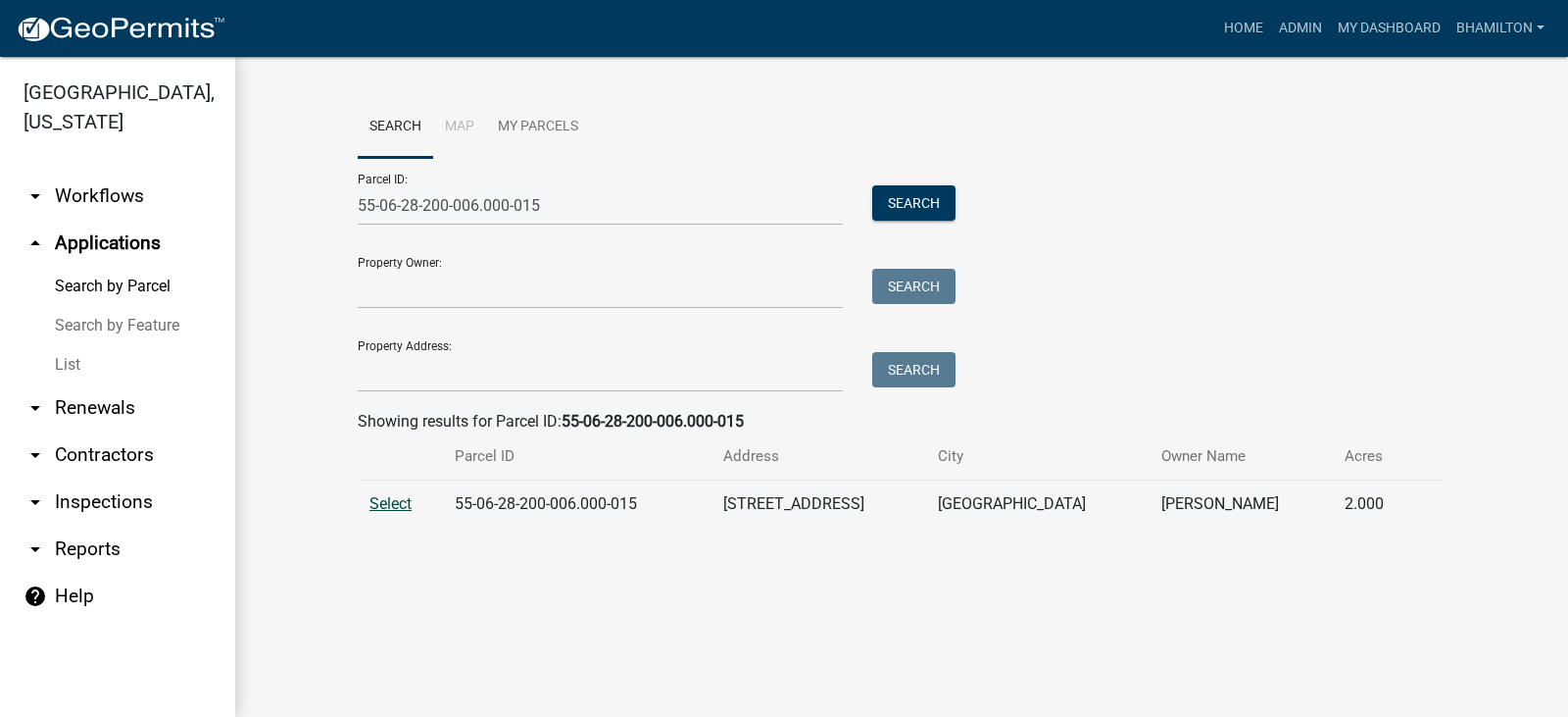
click at [377, 512] on span "Select" at bounding box center [391, 503] width 43 height 19
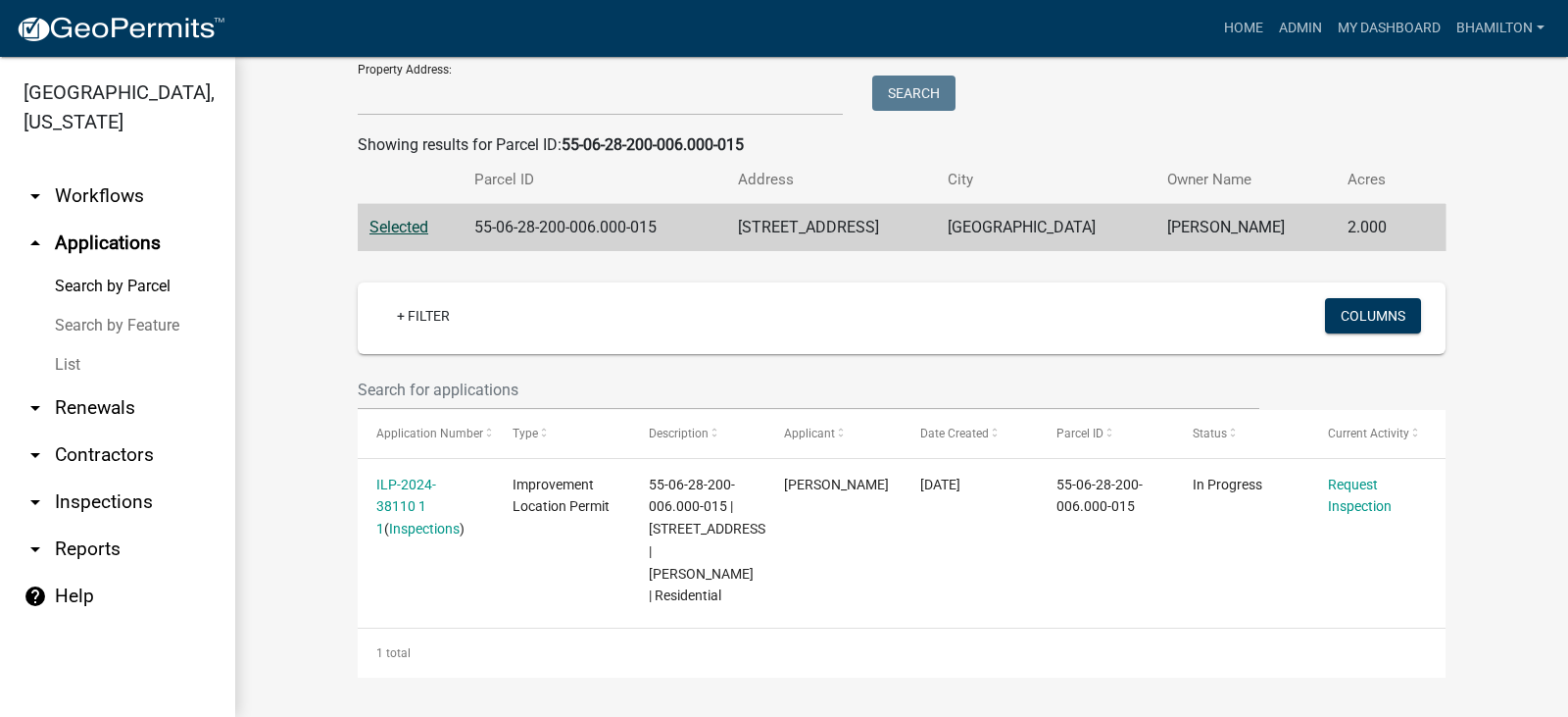
scroll to position [299, 0]
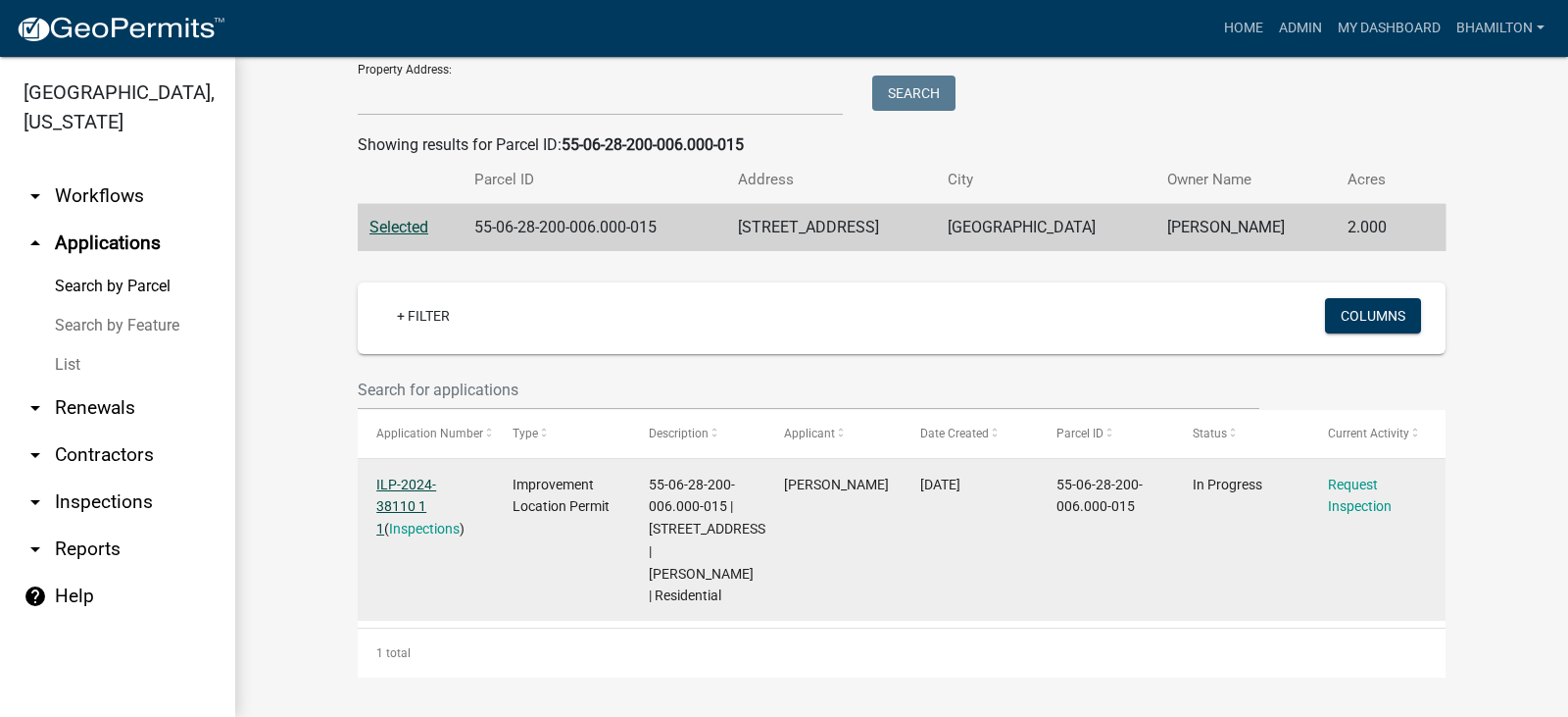
click at [426, 477] on link "ILP-2024-38110 1 1" at bounding box center [406, 507] width 59 height 60
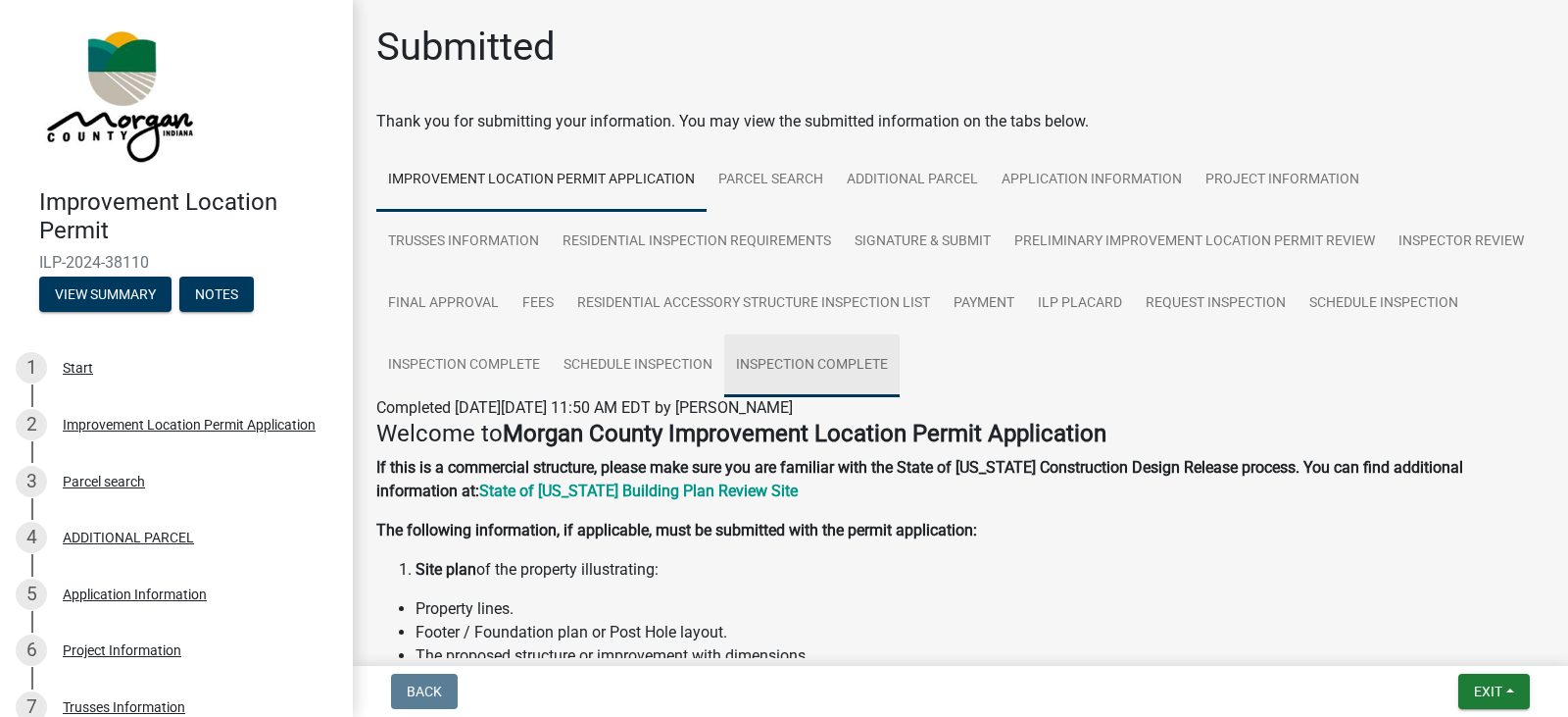
click at [900, 364] on link "Inspection Complete" at bounding box center [812, 365] width 175 height 62
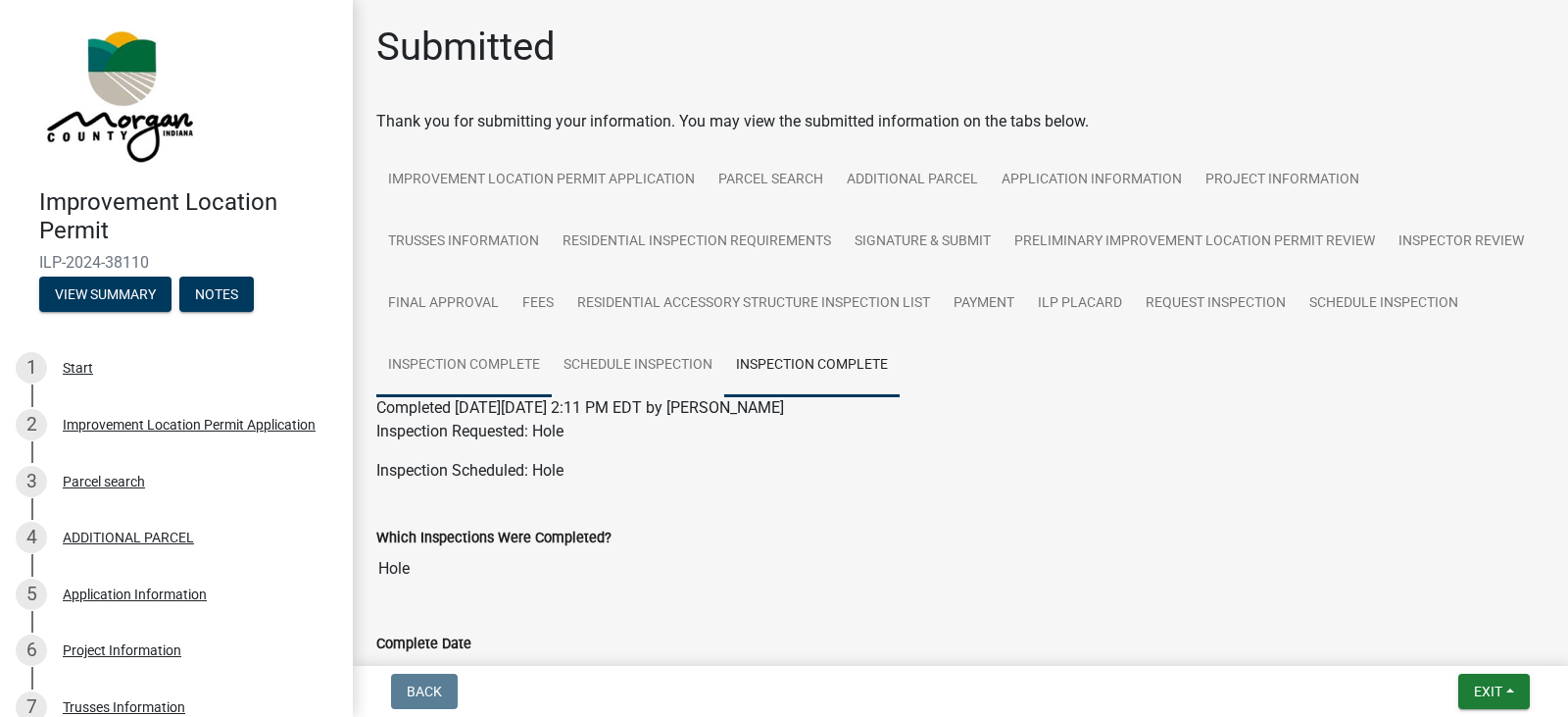
click at [552, 363] on link "Inspection Complete" at bounding box center [464, 365] width 175 height 62
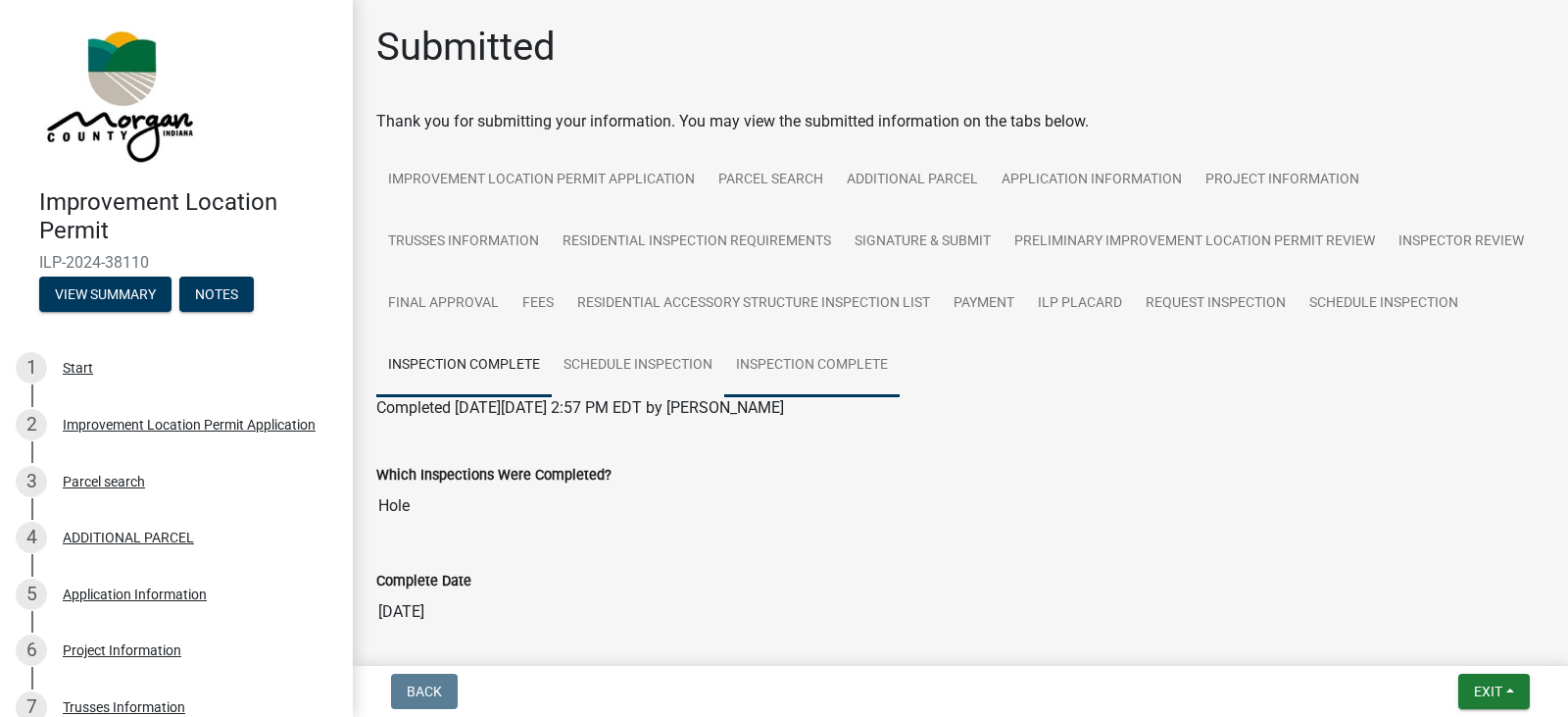
click at [900, 367] on link "Inspection Complete" at bounding box center [812, 365] width 175 height 62
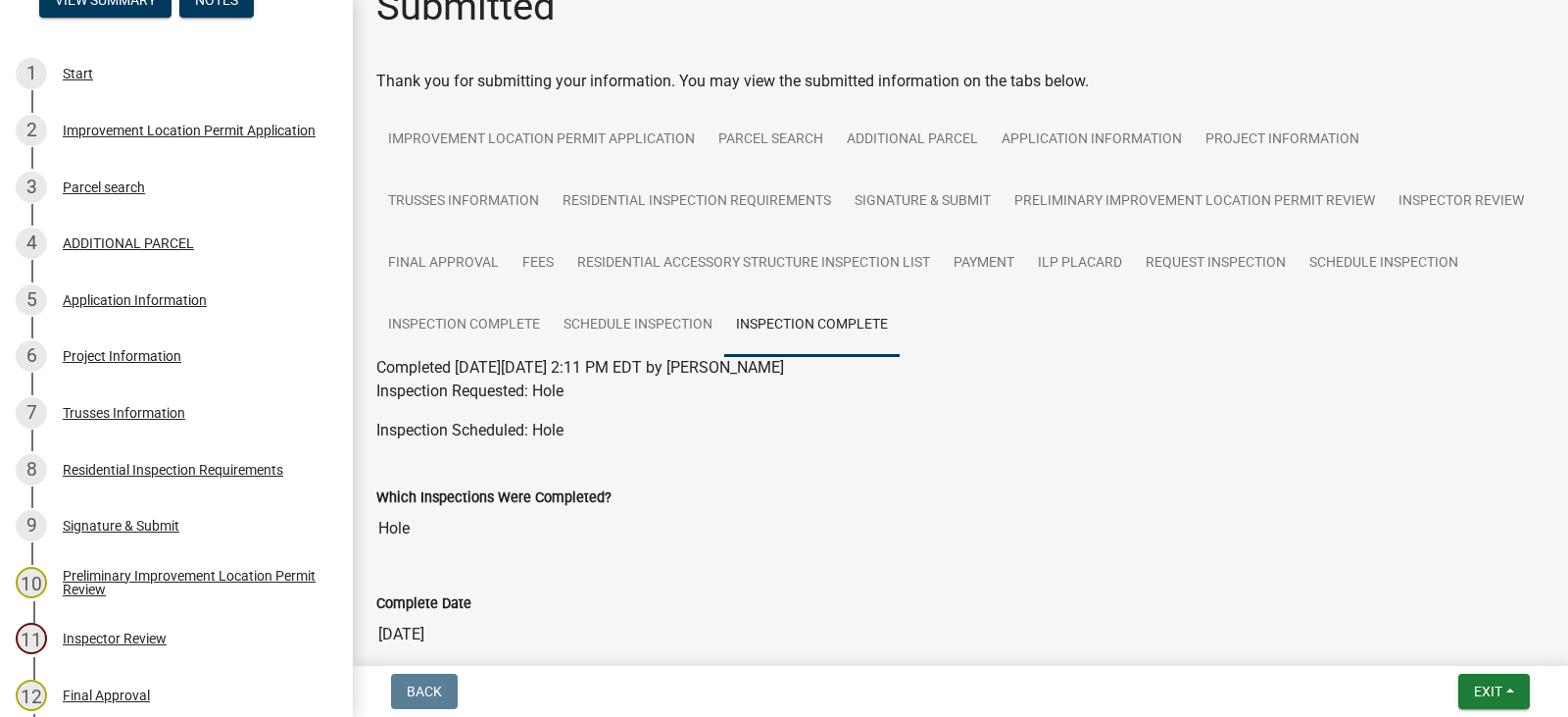
scroll to position [27, 0]
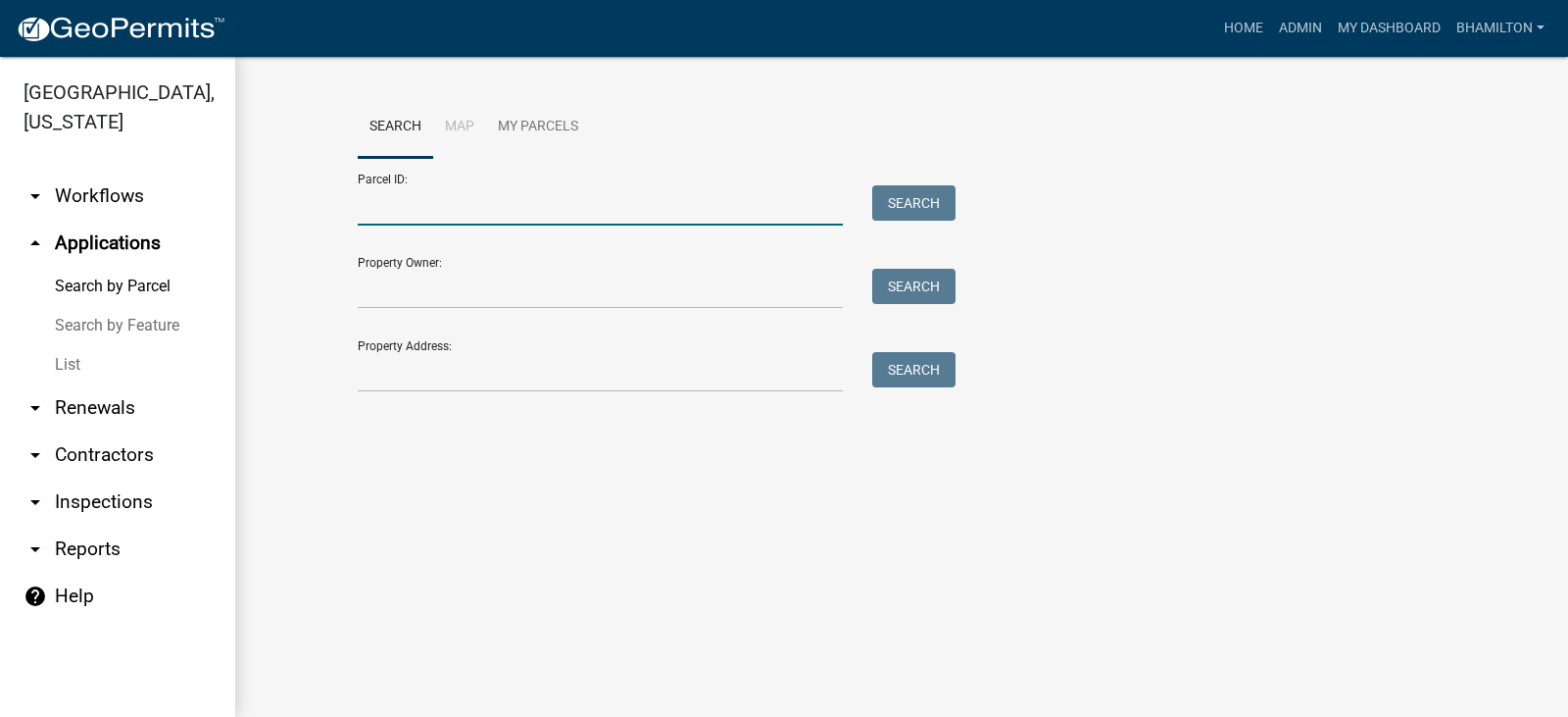
click at [409, 207] on input "Parcel ID:" at bounding box center [601, 205] width 486 height 41
paste input "55-06-15-215-004.000-015"
type input "55-06-15-215-004.000-015"
click at [934, 209] on button "Search" at bounding box center [914, 203] width 83 height 36
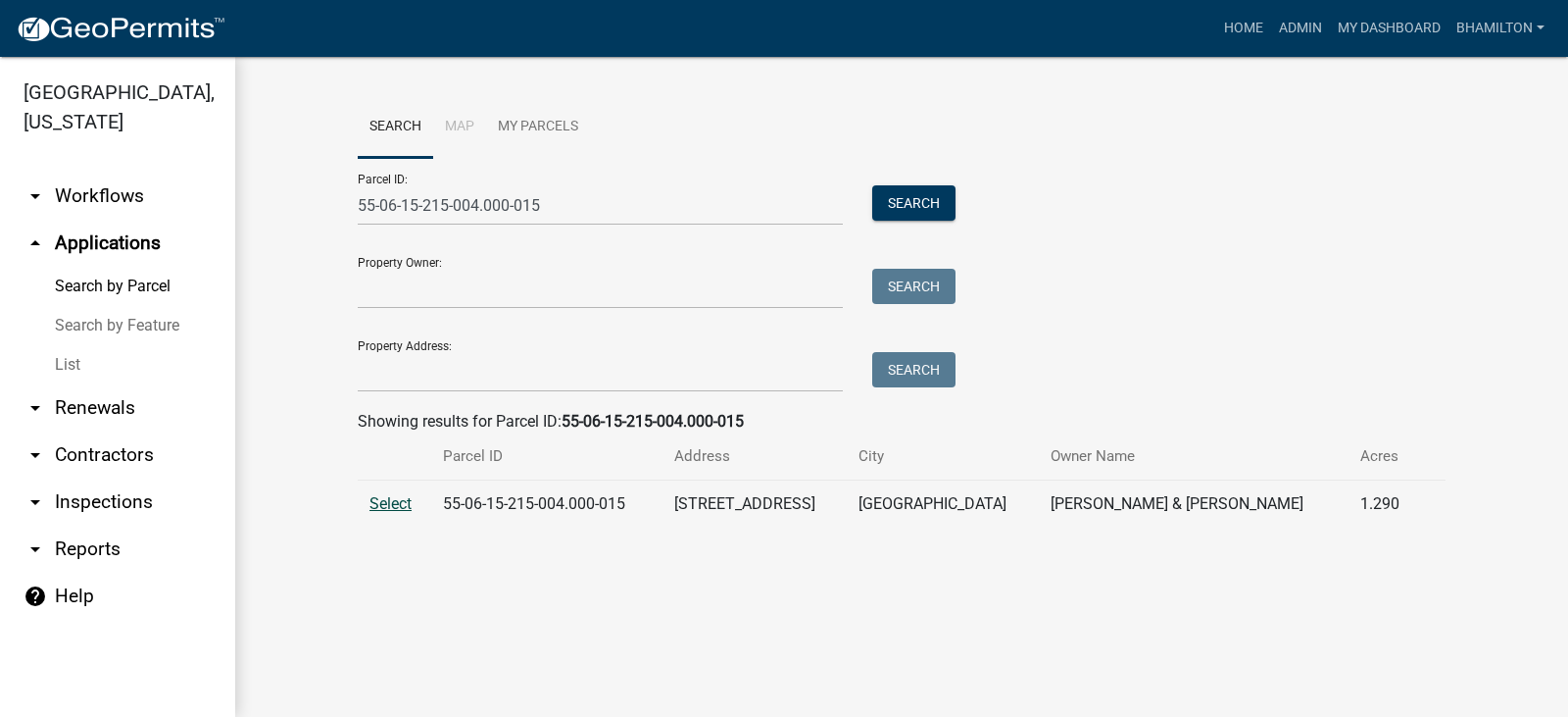
click at [399, 506] on span "Select" at bounding box center [391, 503] width 43 height 19
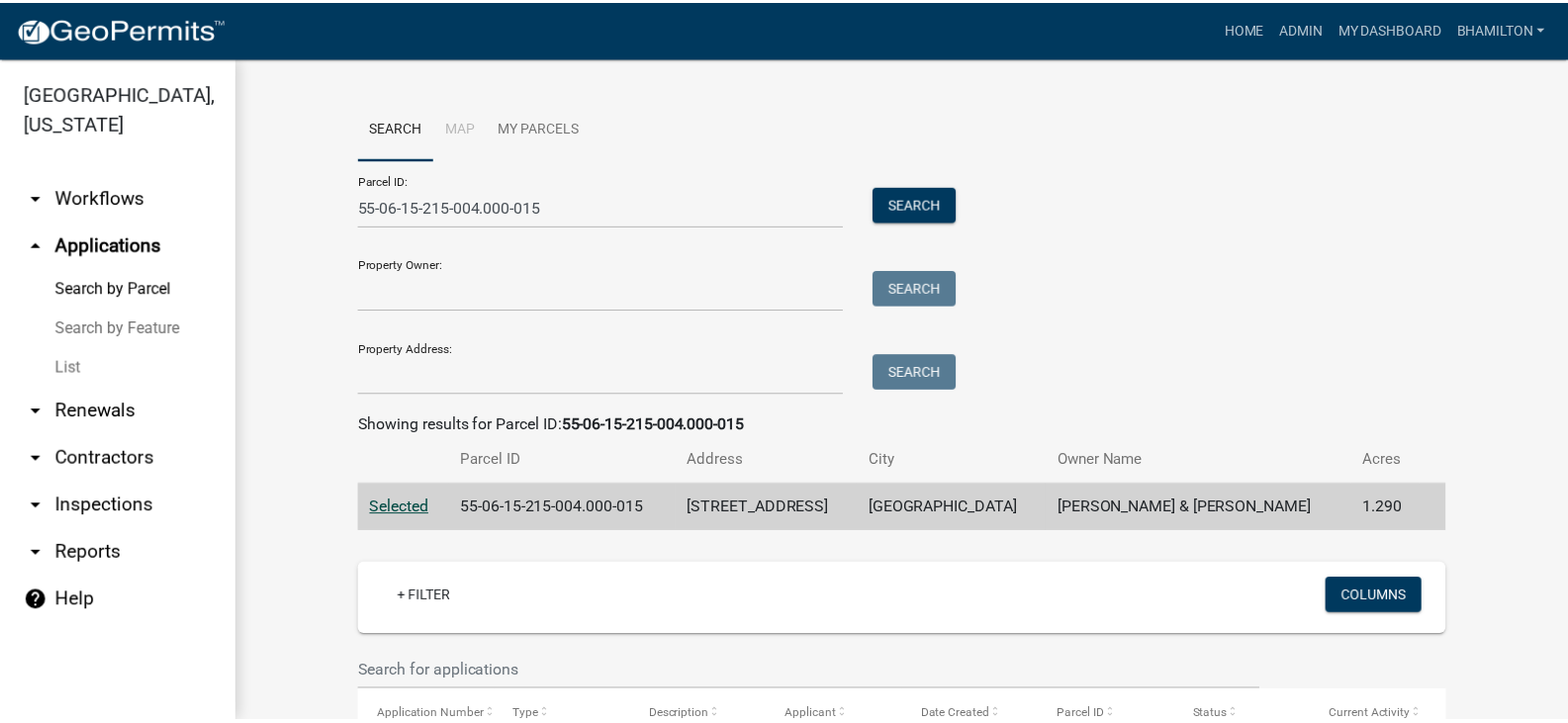
scroll to position [324, 0]
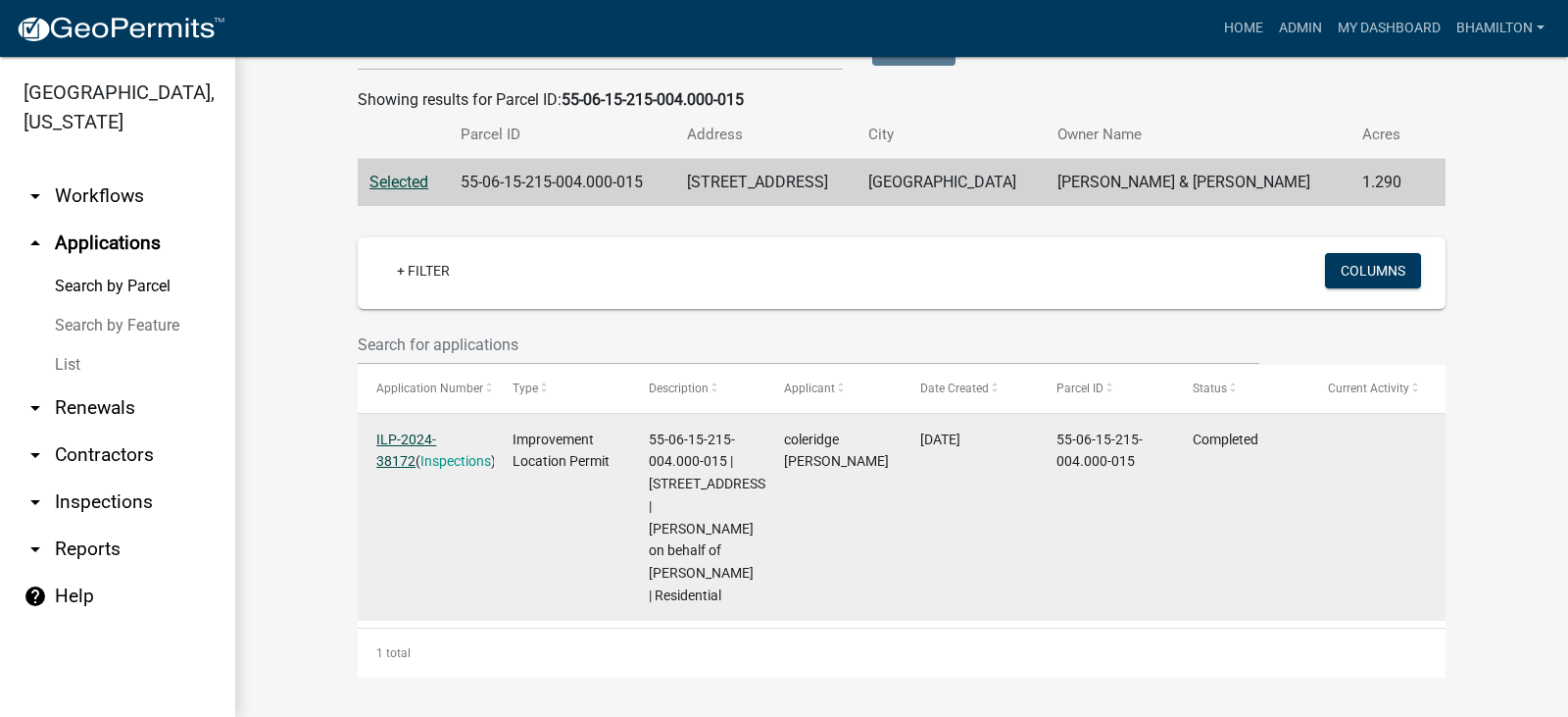
click at [436, 443] on link "ILP-2024-38172" at bounding box center [406, 450] width 59 height 39
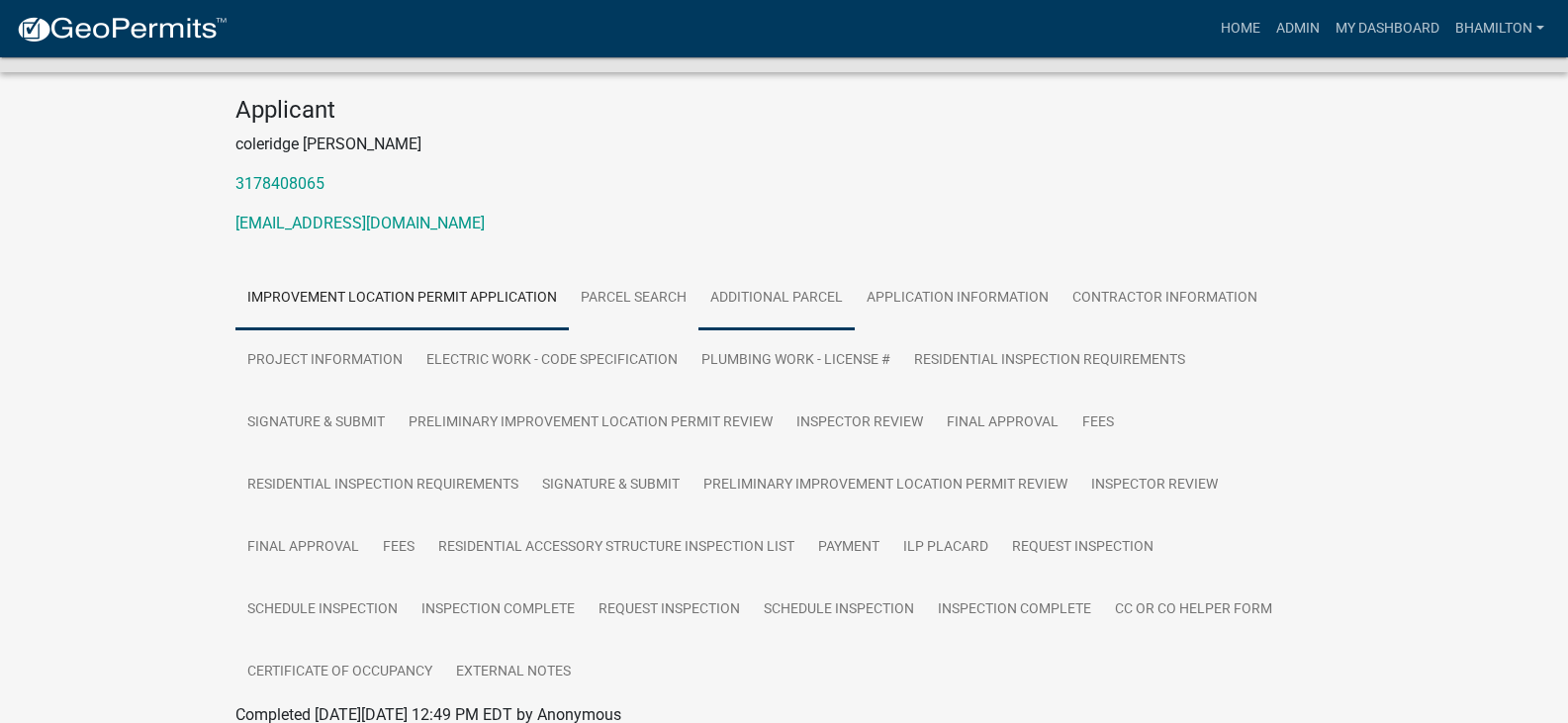
scroll to position [396, 0]
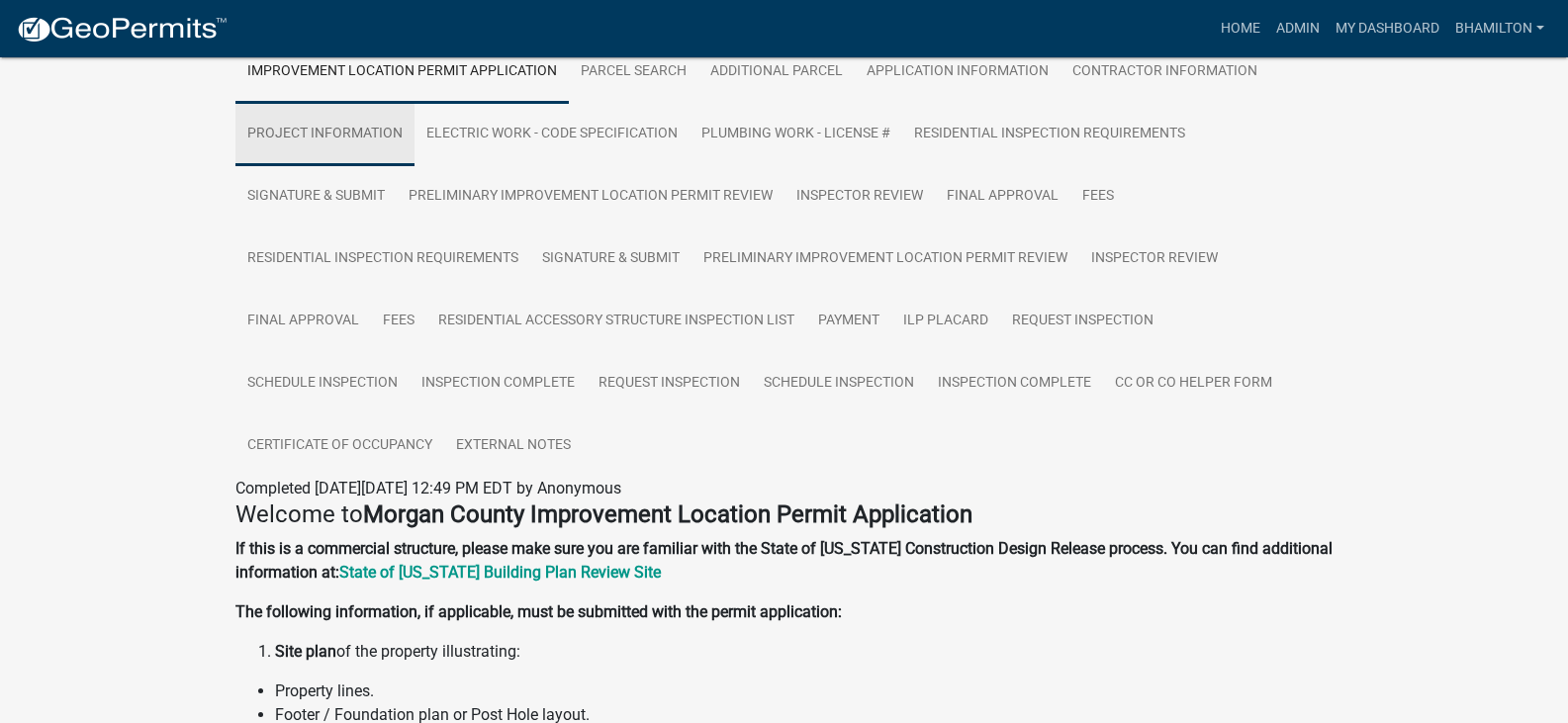
click at [379, 134] on link "Project Information" at bounding box center [324, 134] width 179 height 63
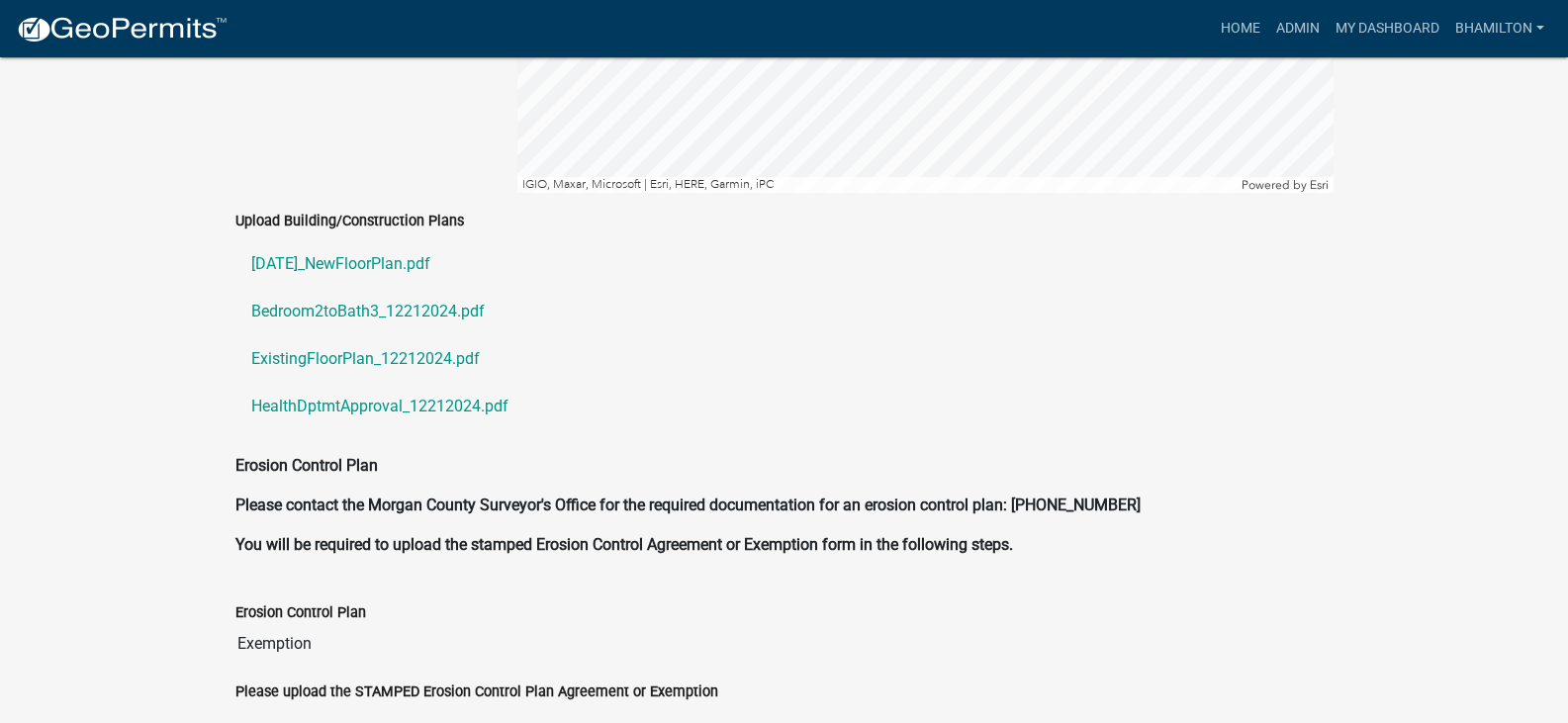
scroll to position [4444, 0]
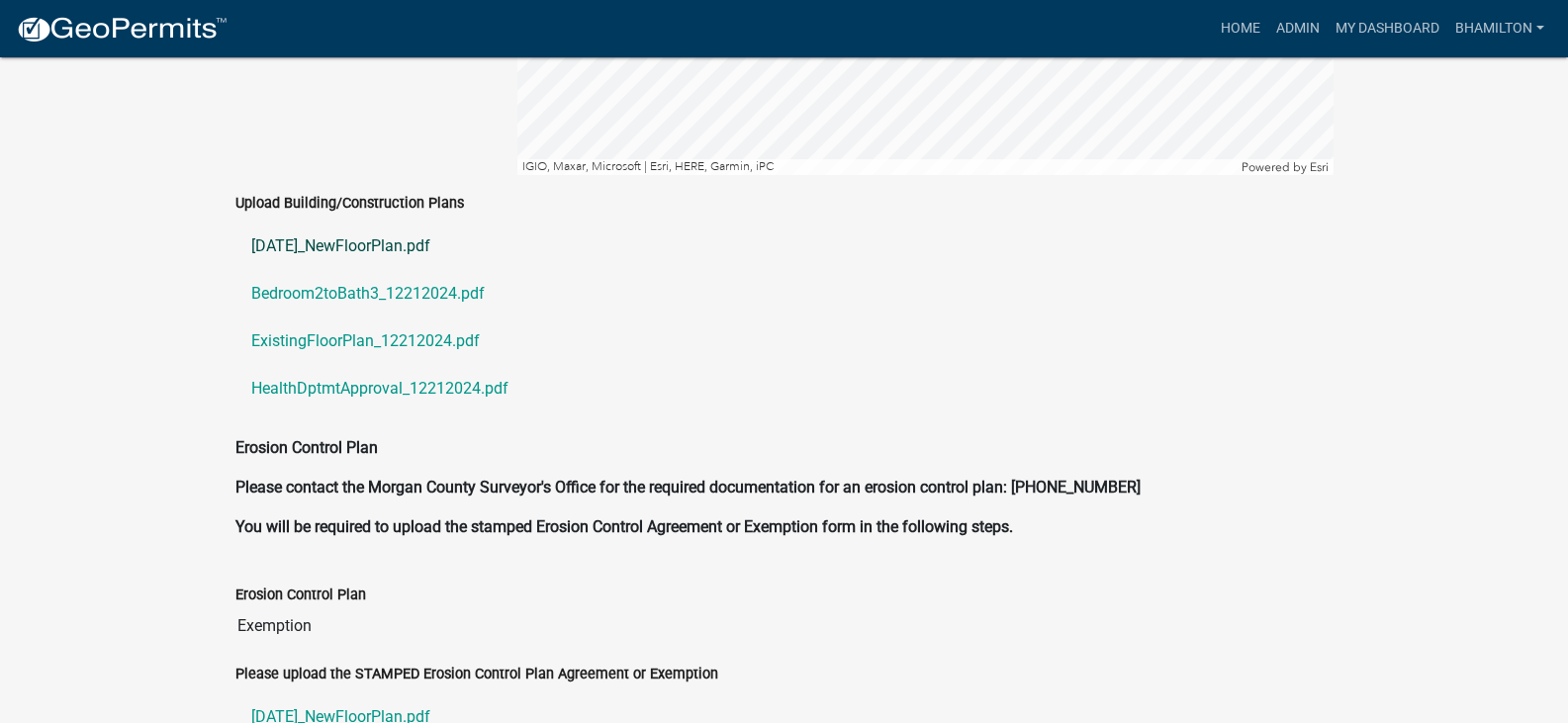
click at [379, 225] on link "2024-12-26_NewFloorPlan.pdf" at bounding box center [784, 246] width 1098 height 47
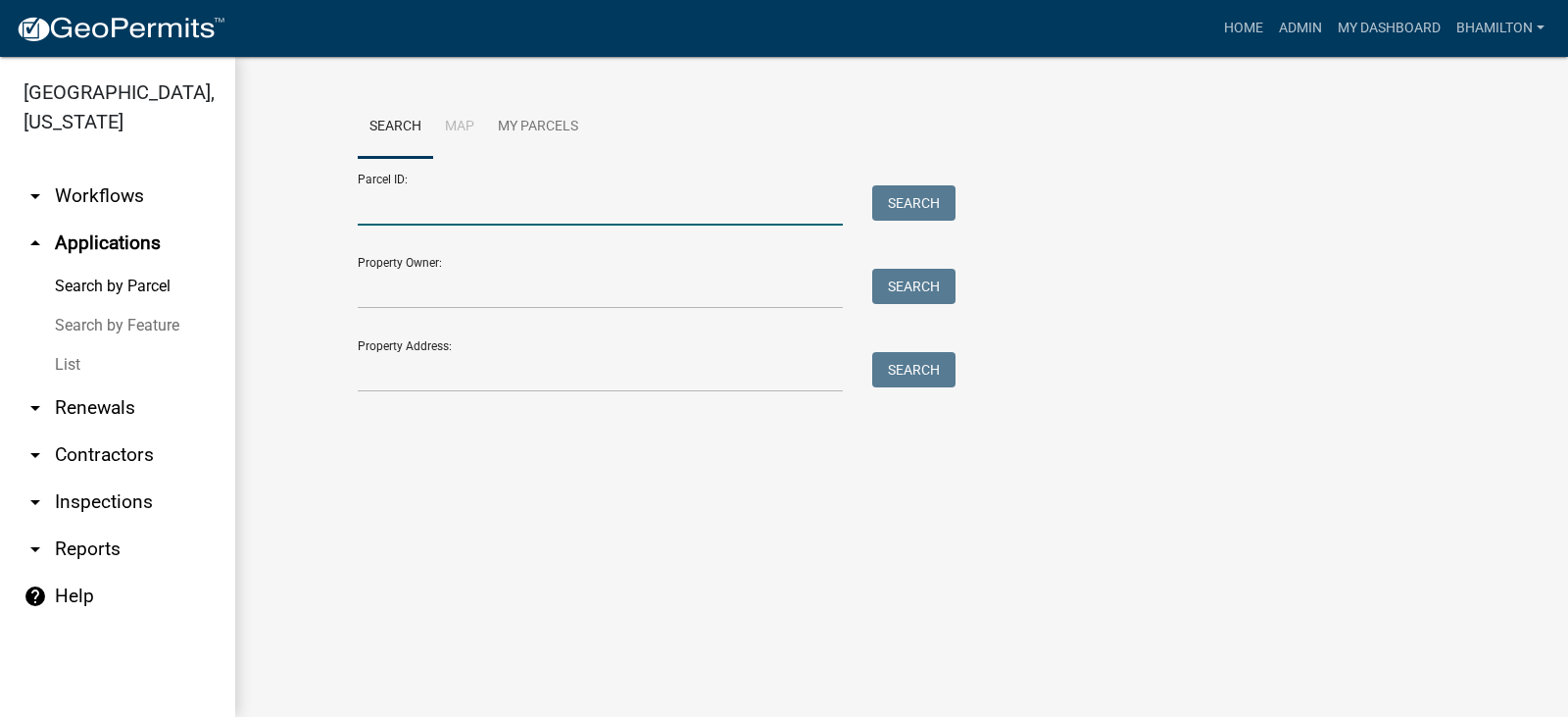
click at [381, 186] on input "Parcel ID:" at bounding box center [601, 205] width 486 height 41
paste input "55-06-09-485-004.000-015"
type input "55-06-09-485-004.000-015"
click at [925, 211] on button "Search" at bounding box center [914, 203] width 83 height 36
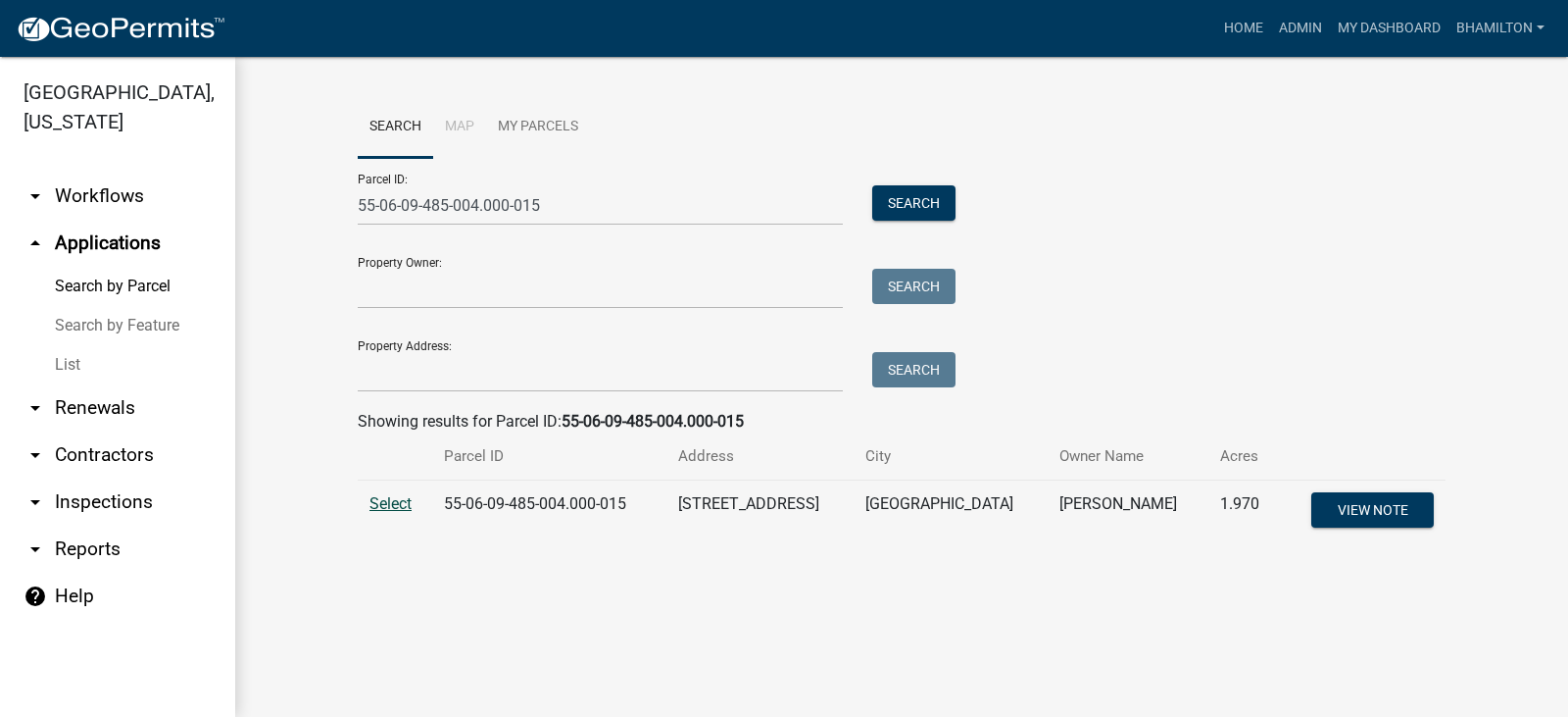
click at [395, 504] on span "Select" at bounding box center [391, 503] width 43 height 19
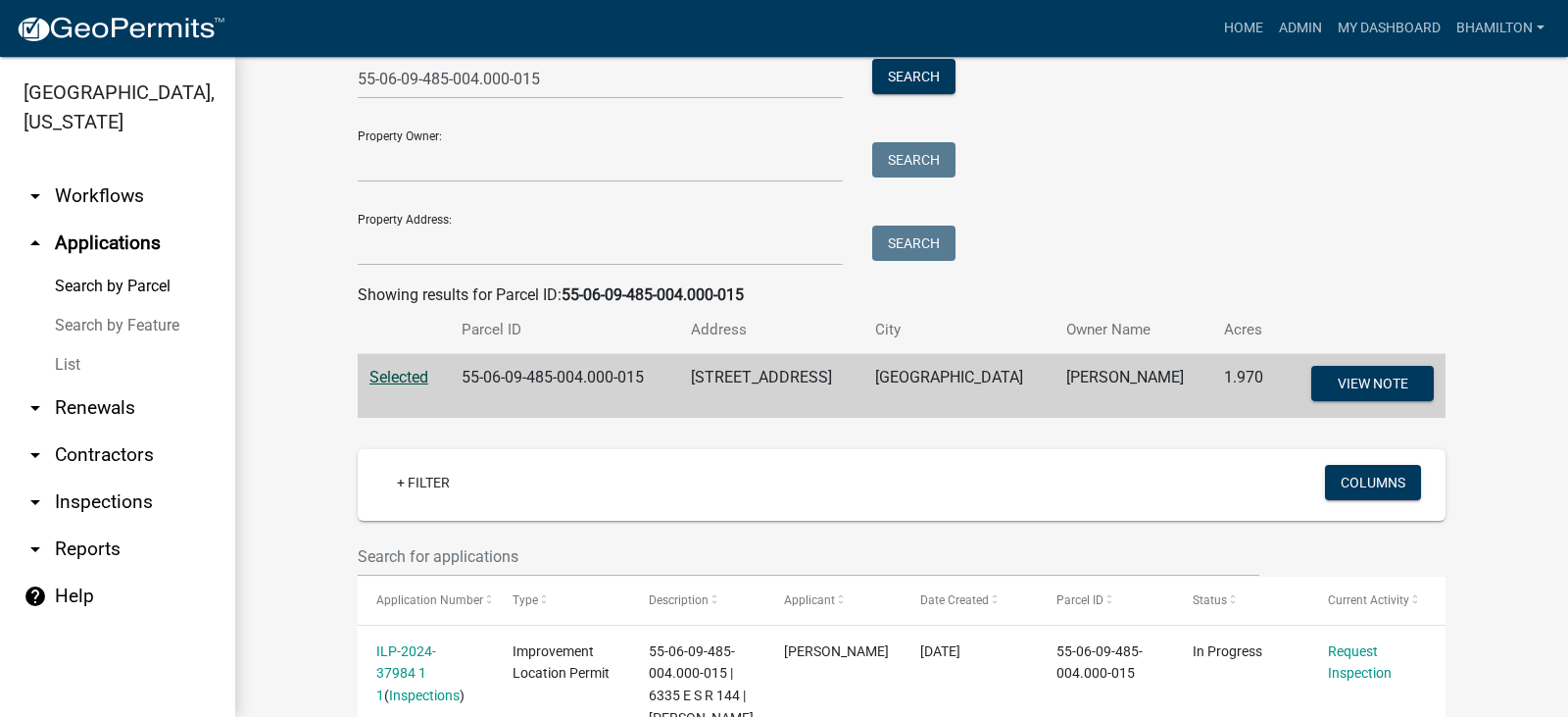
scroll to position [294, 0]
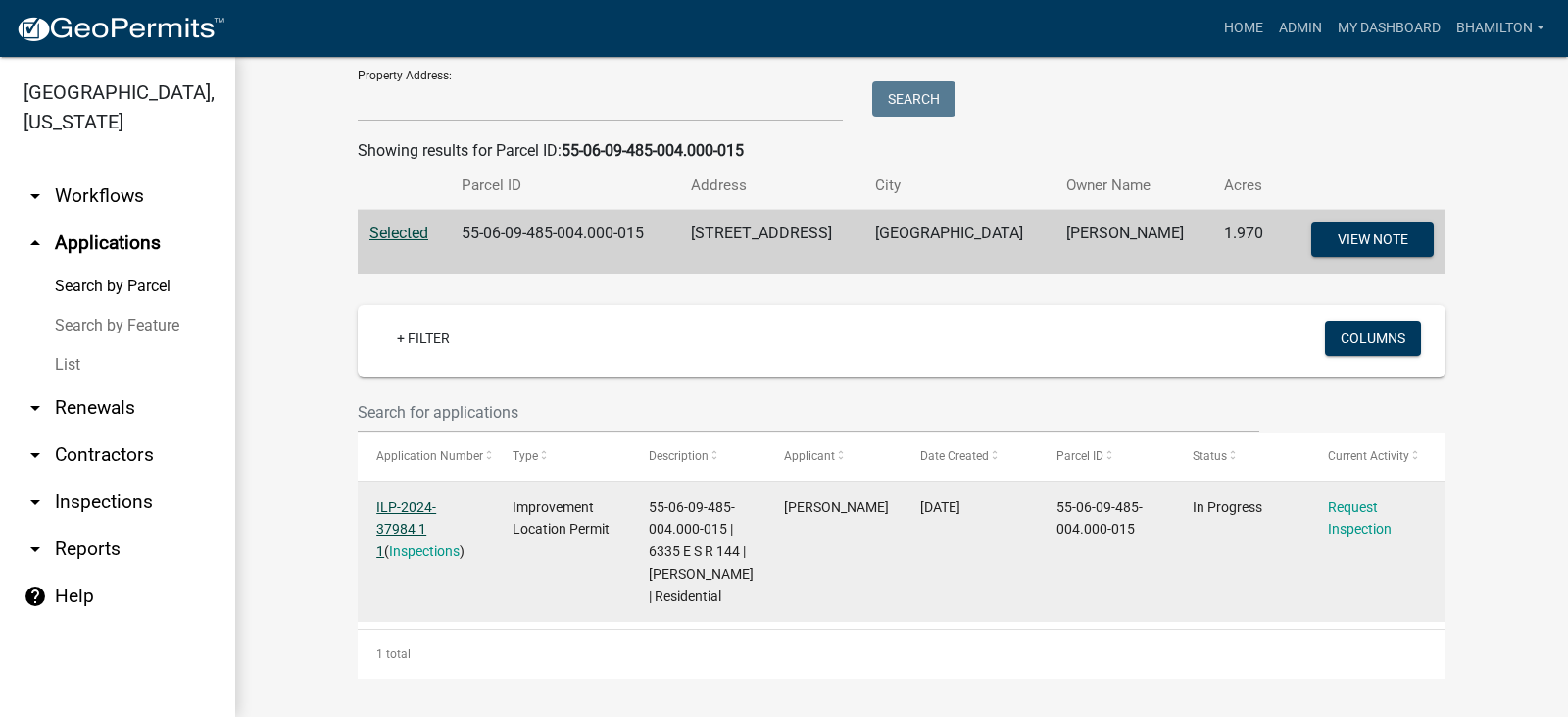
click at [436, 499] on link "ILP-2024-37984 1 1" at bounding box center [406, 529] width 59 height 60
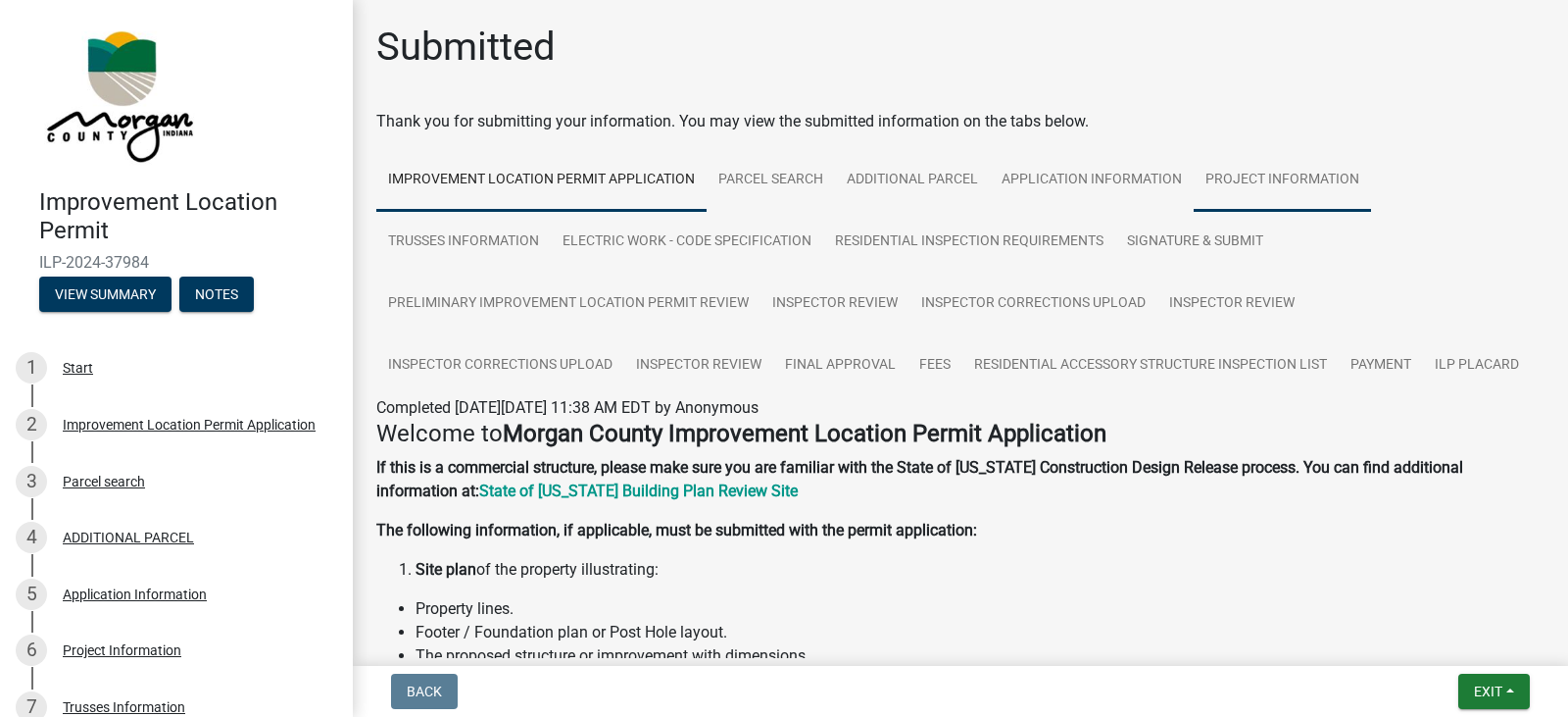
click at [1212, 175] on link "Project Information" at bounding box center [1283, 179] width 177 height 62
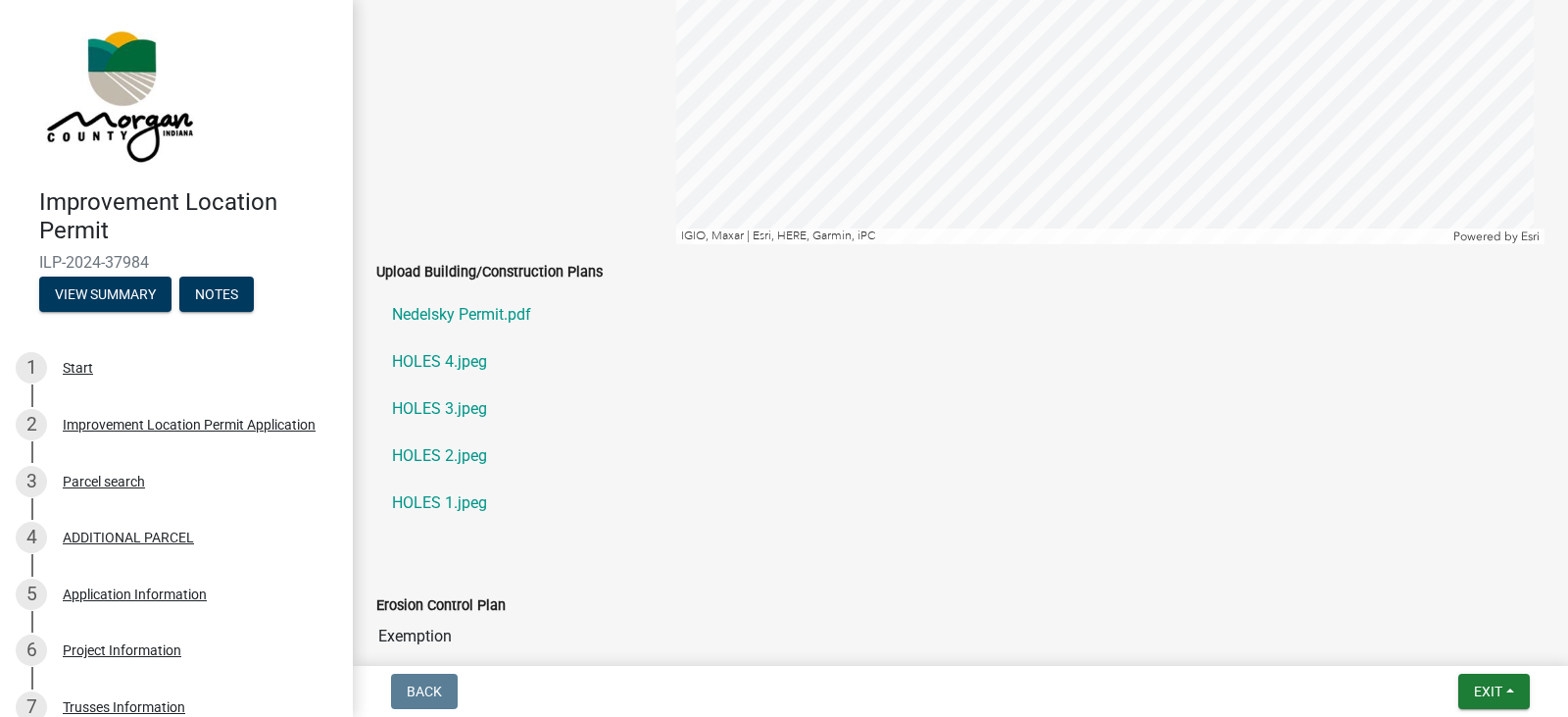
scroll to position [3237, 0]
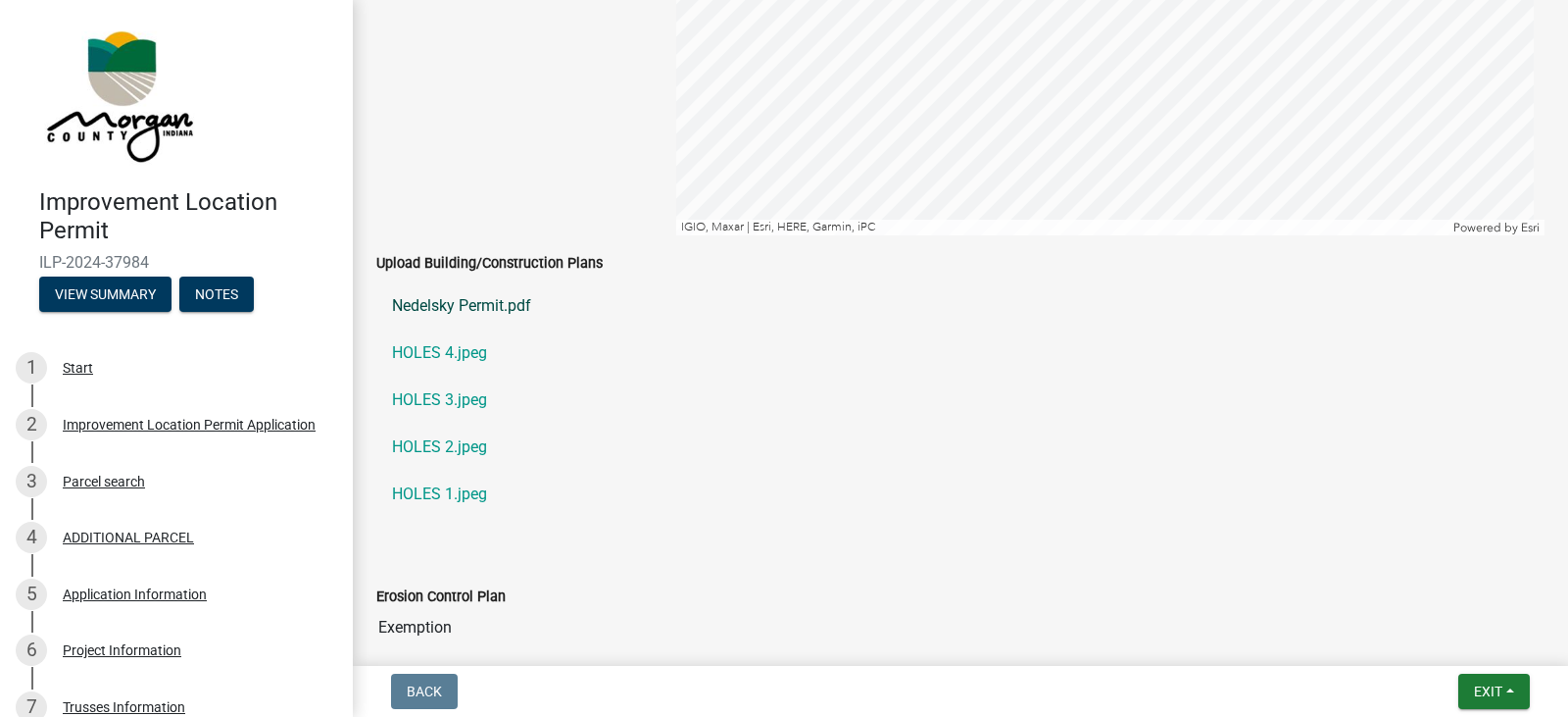
click at [485, 307] on link "Nedelsky Permit.pdf" at bounding box center [960, 305] width 1169 height 47
click at [464, 353] on link "HOLES 4.jpeg" at bounding box center [960, 352] width 1169 height 47
click at [439, 396] on link "HOLES 3.jpeg" at bounding box center [960, 400] width 1169 height 47
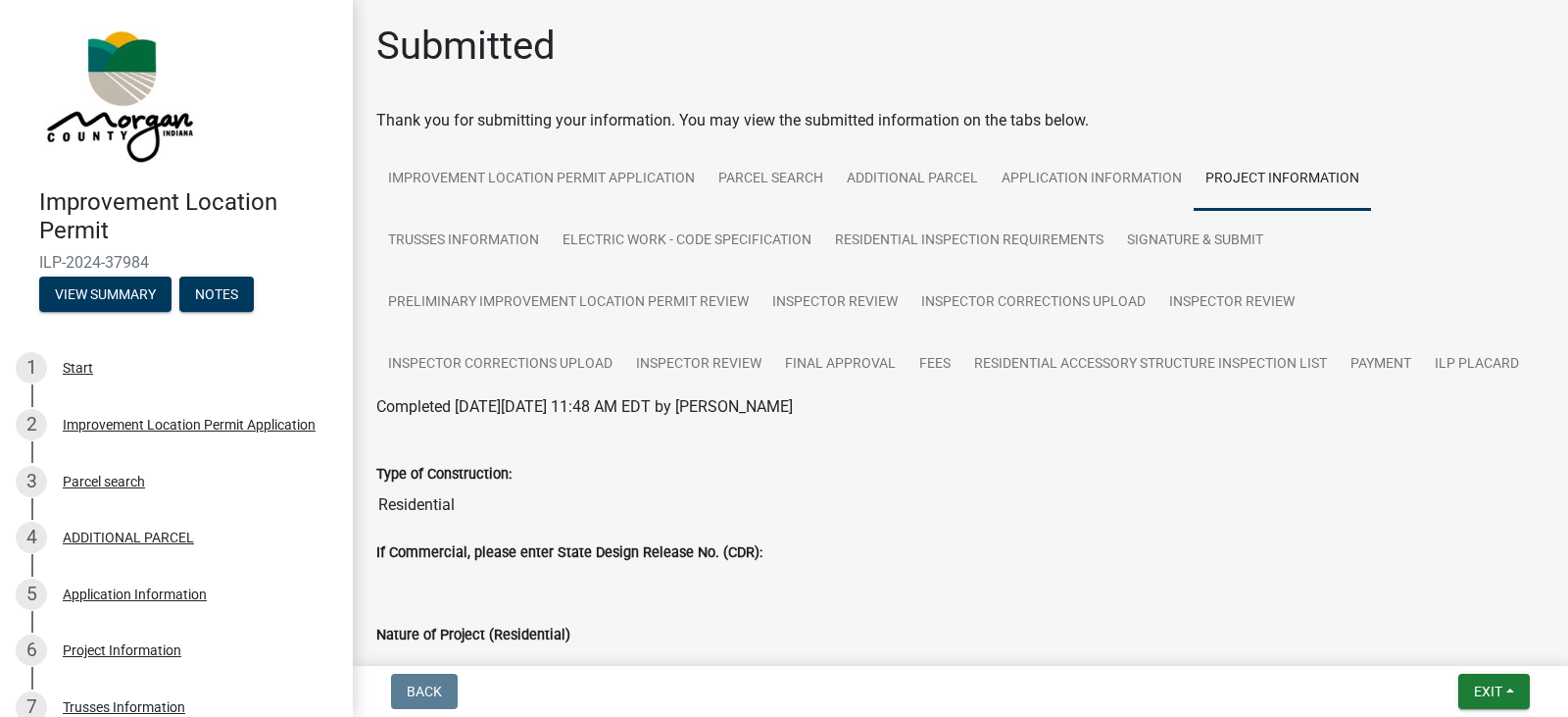
scroll to position [0, 0]
click at [535, 366] on link "Inspector Corrections Upload" at bounding box center [501, 365] width 248 height 62
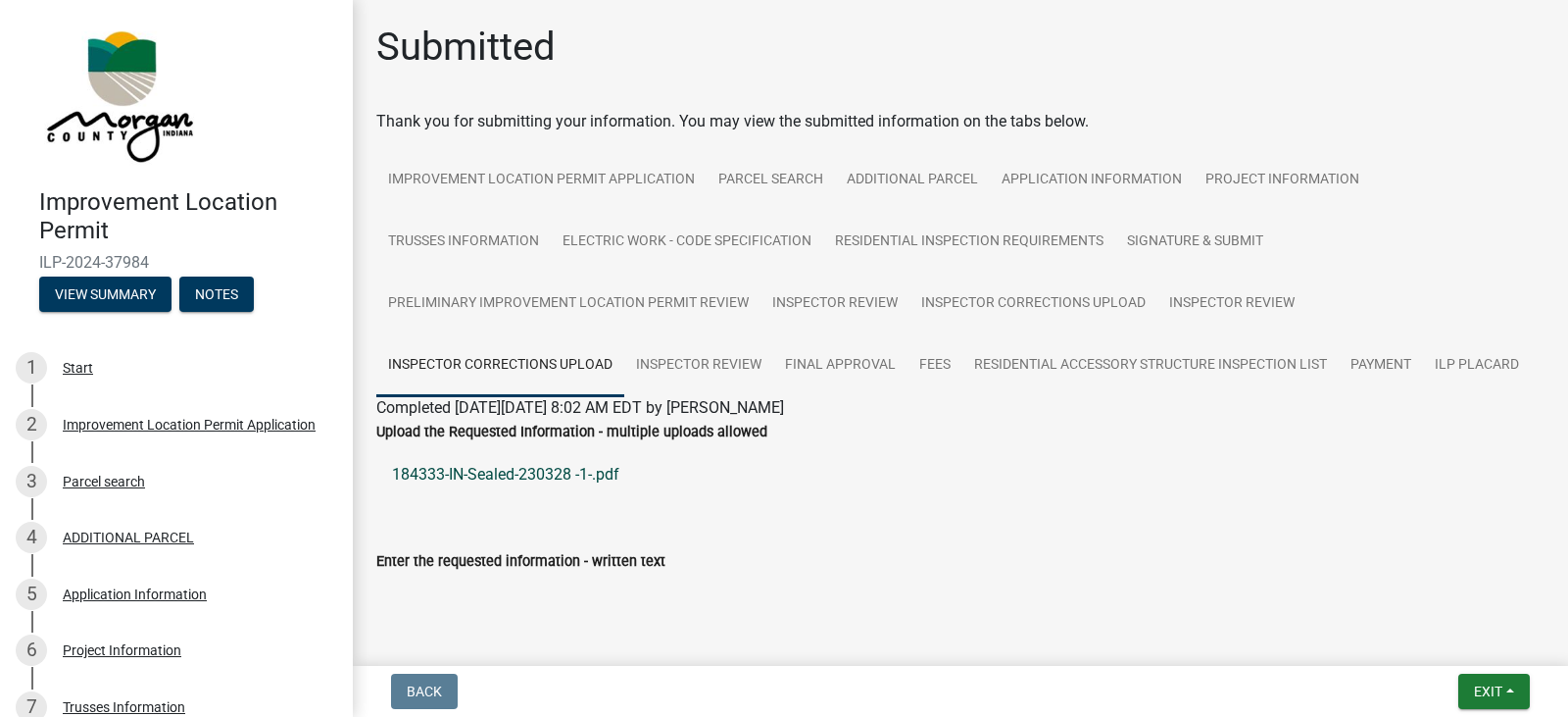
click at [540, 479] on link "184333-IN-Sealed-230328 -1-.pdf" at bounding box center [960, 474] width 1169 height 47
click at [688, 367] on link "Inspector Review" at bounding box center [699, 365] width 149 height 62
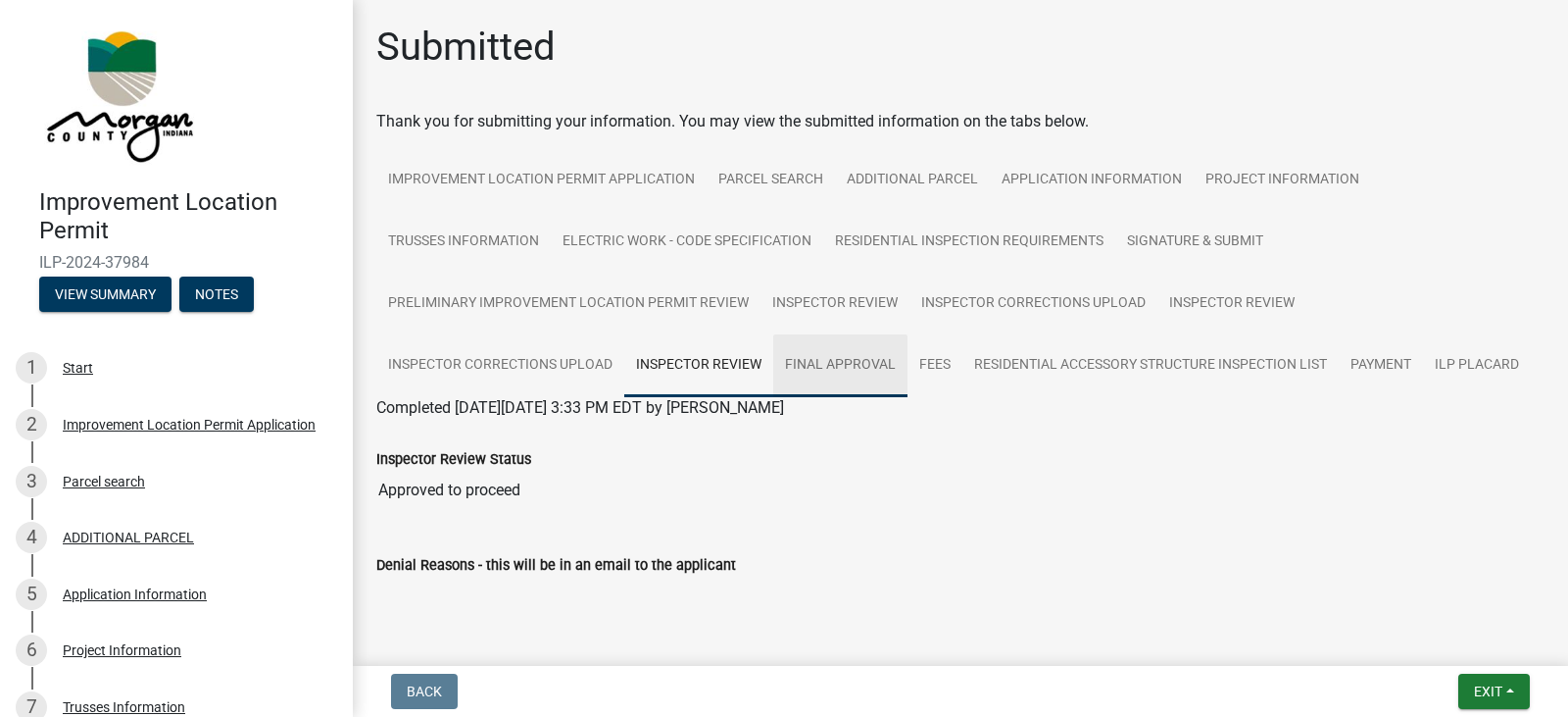
click at [885, 367] on link "Final Approval" at bounding box center [840, 365] width 134 height 62
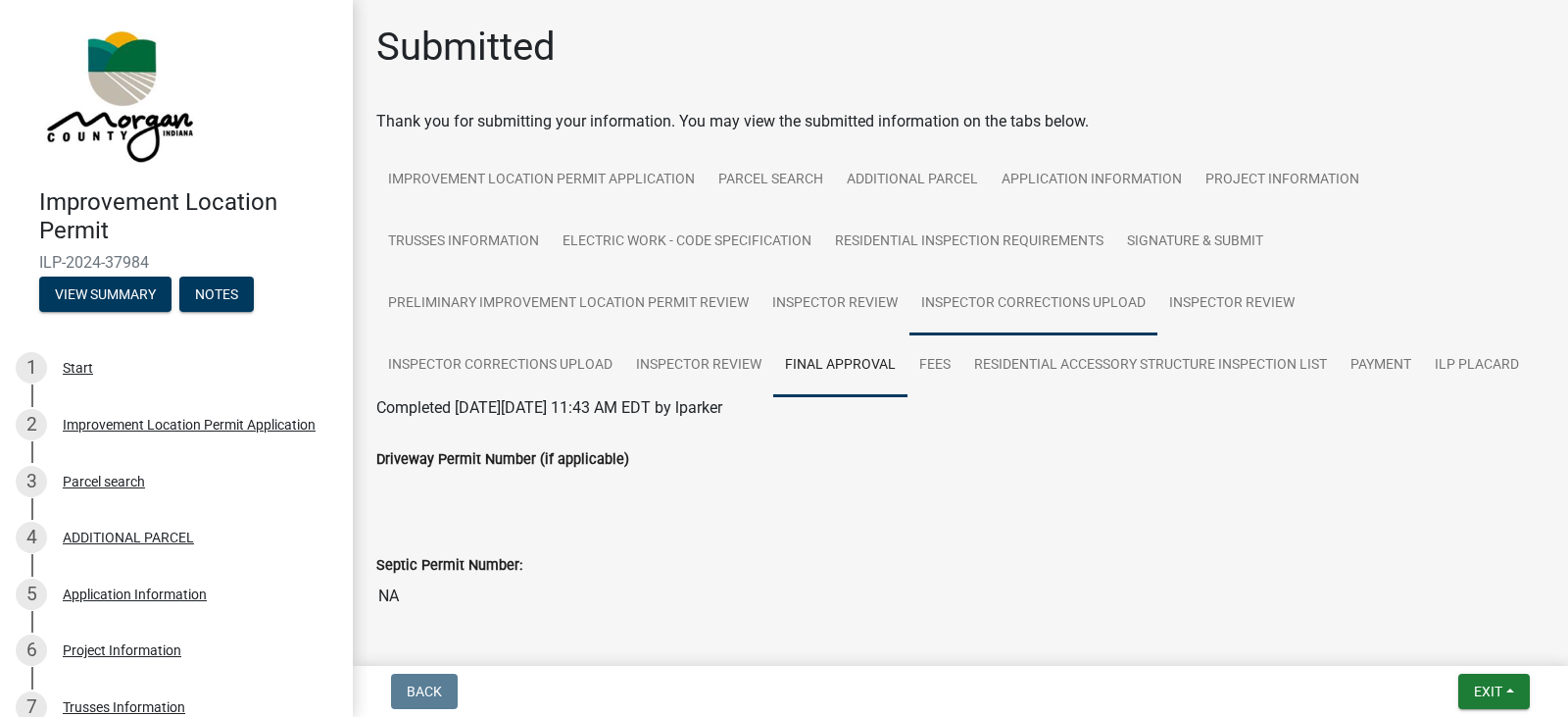
click at [968, 299] on link "Inspector Corrections Upload" at bounding box center [1034, 303] width 248 height 62
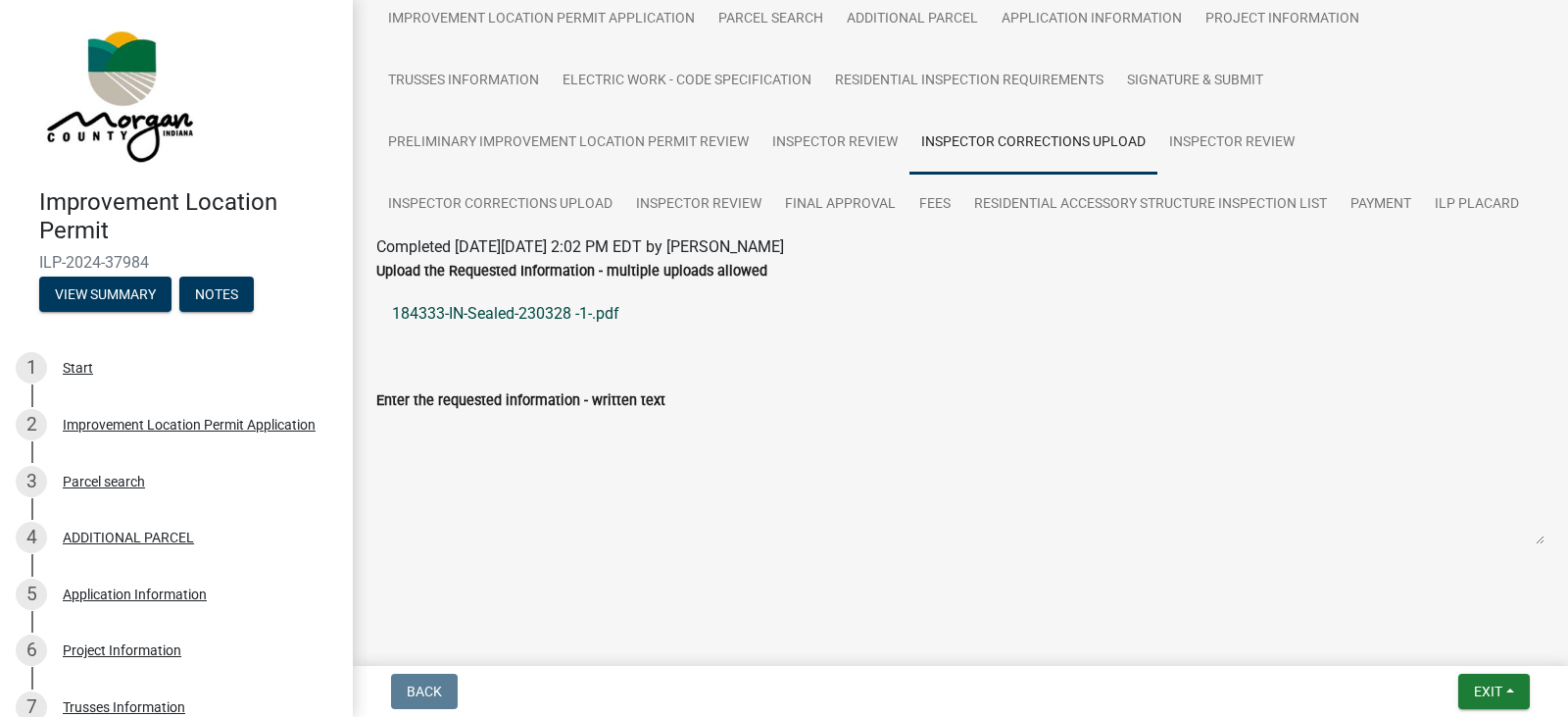
scroll to position [164, 0]
click at [497, 308] on link "184333-IN-Sealed-230328 -1-.pdf" at bounding box center [960, 310] width 1169 height 47
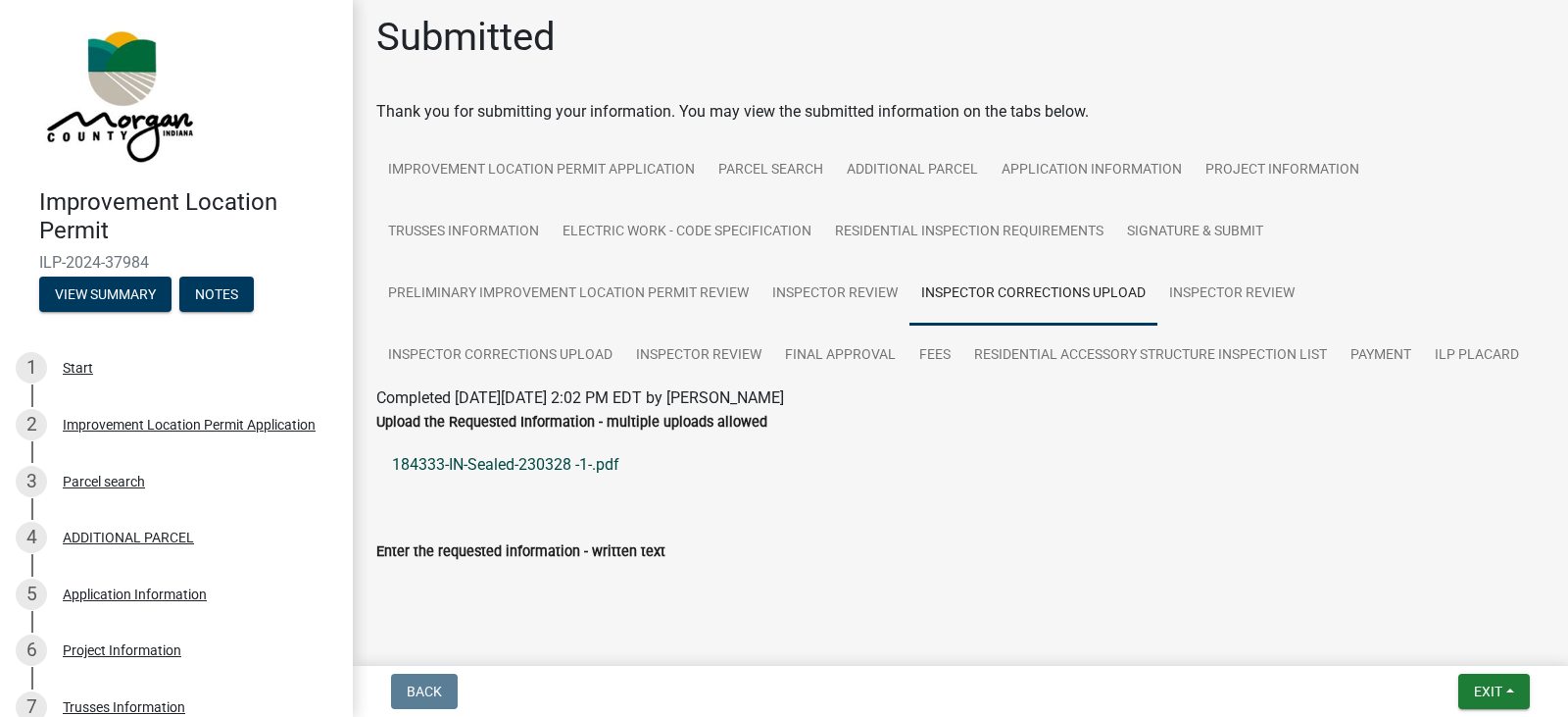
scroll to position [0, 0]
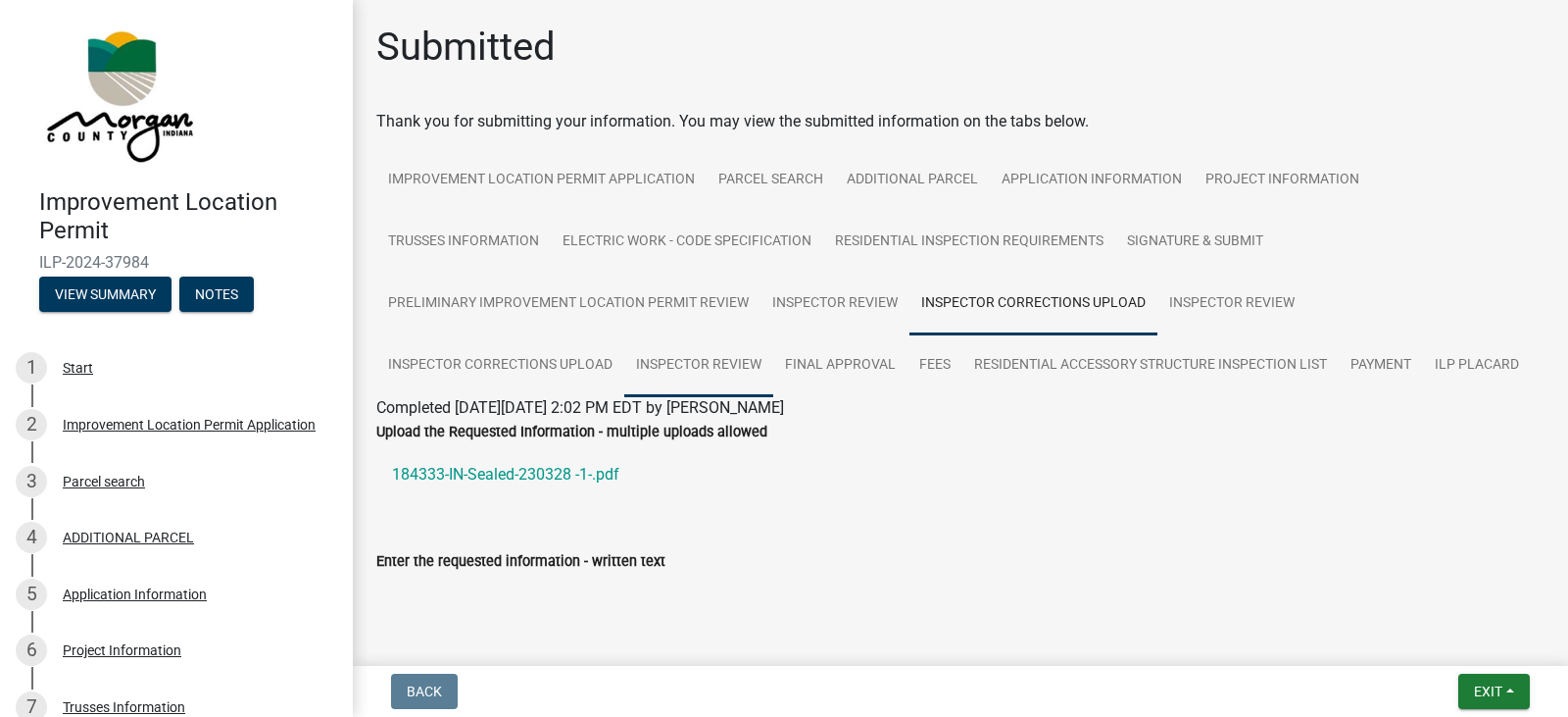
click at [692, 363] on link "Inspector Review" at bounding box center [699, 365] width 149 height 62
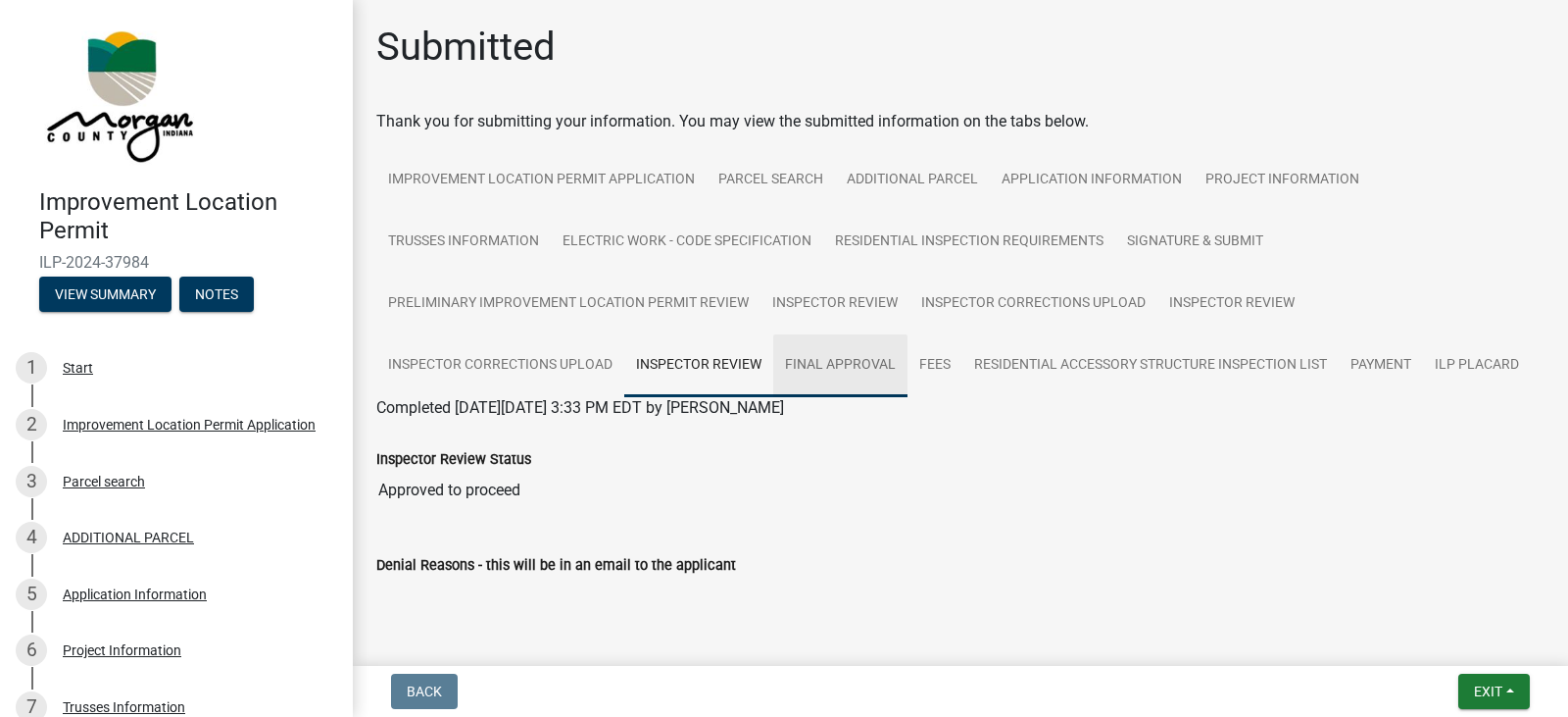
click at [870, 366] on link "Final Approval" at bounding box center [840, 365] width 134 height 62
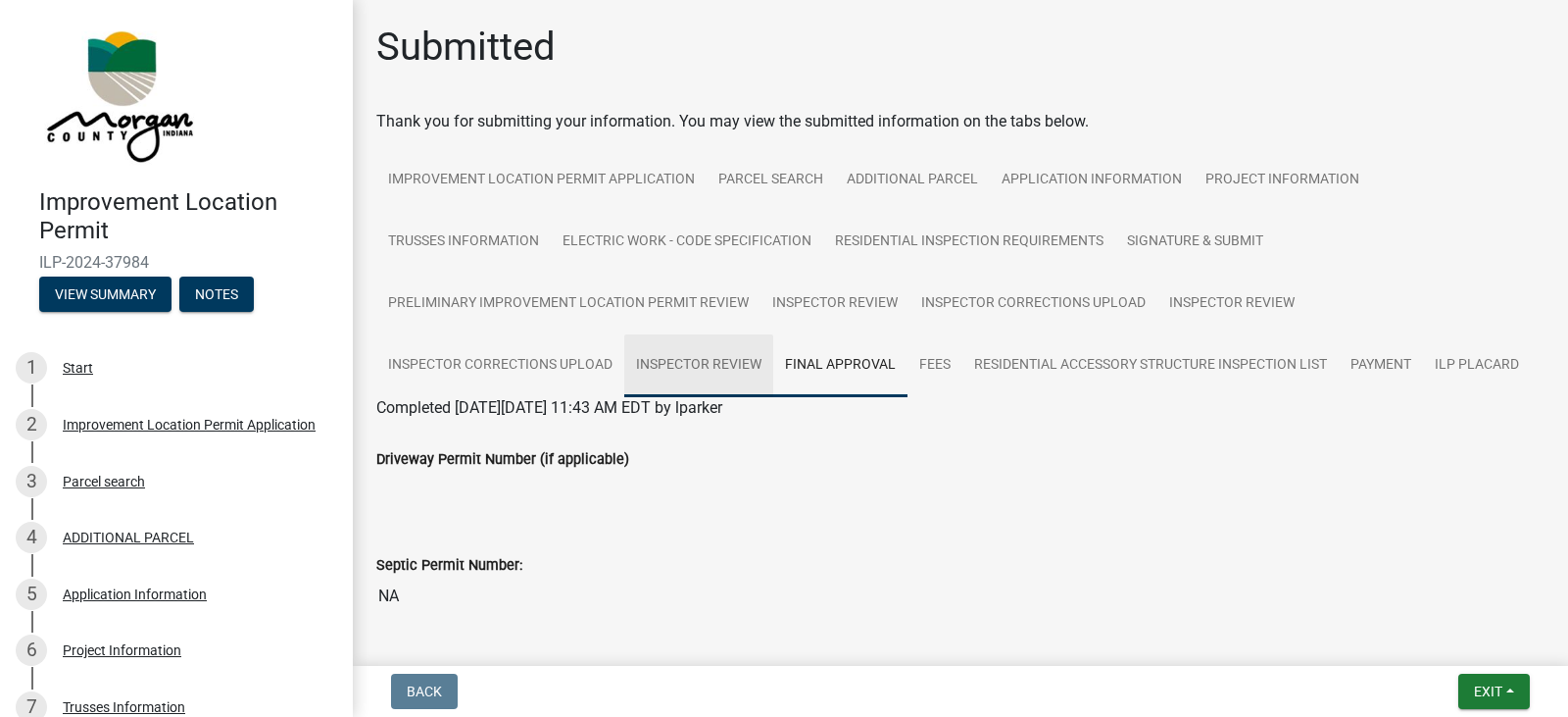
click at [737, 360] on link "Inspector Review" at bounding box center [699, 365] width 149 height 62
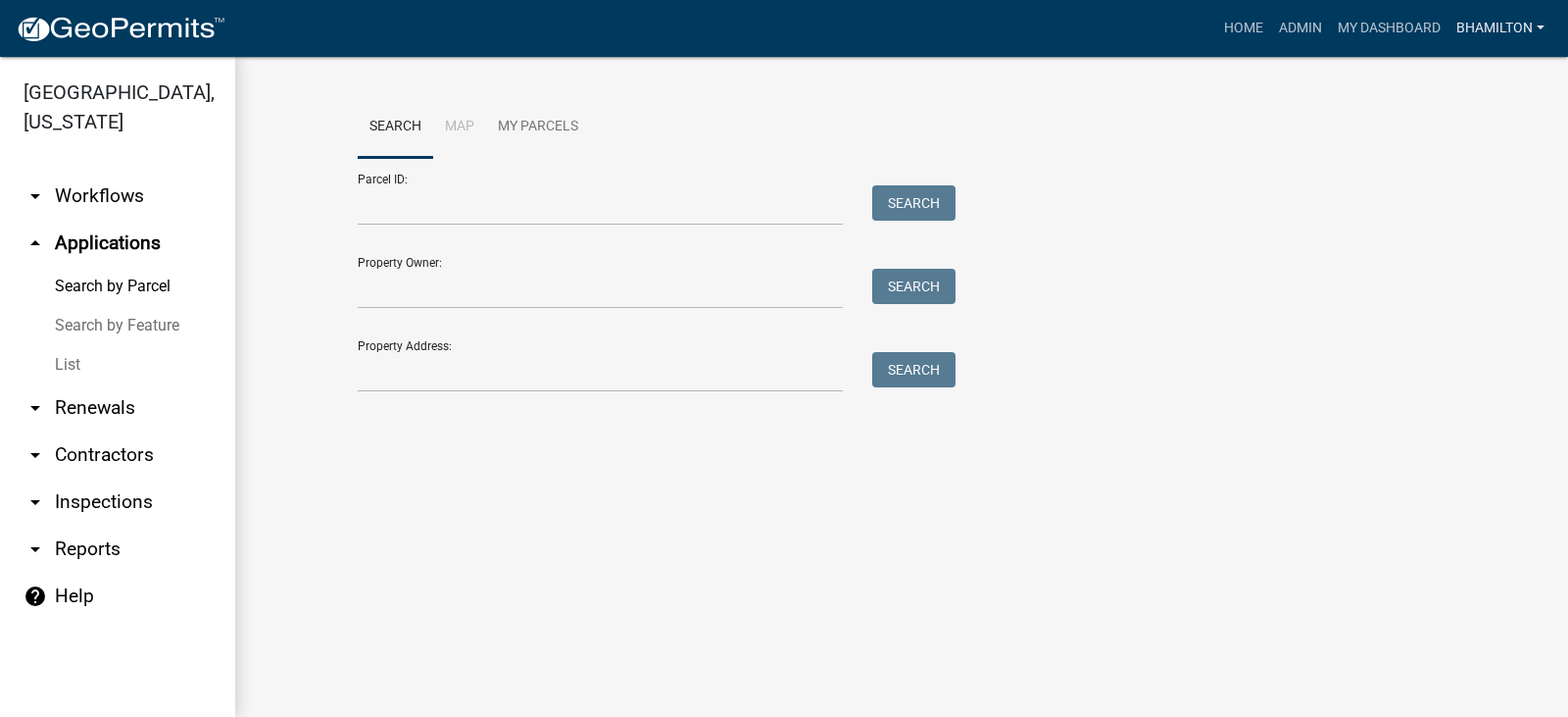
click at [1474, 38] on link "bhamilton" at bounding box center [1501, 29] width 104 height 38
click at [1458, 193] on link "Logout" at bounding box center [1474, 190] width 157 height 47
